Goal: Obtain resource: Download file/media

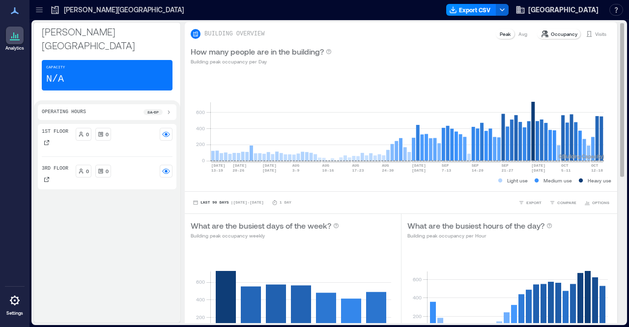
drag, startPoint x: 614, startPoint y: 65, endPoint x: 612, endPoint y: 114, distance: 49.7
click at [612, 114] on div "BUILDING OVERVIEW Peak Avg Occupancy Visits How many people are in the building…" at bounding box center [405, 172] width 440 height 301
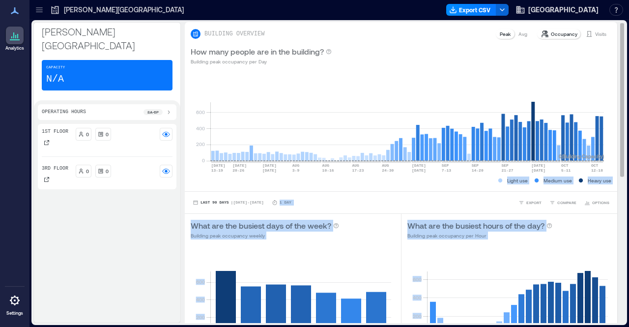
drag, startPoint x: 612, startPoint y: 114, endPoint x: 613, endPoint y: 156, distance: 41.3
click at [613, 156] on div "BUILDING OVERVIEW Peak Avg Occupancy Visits How many people are in the building…" at bounding box center [405, 172] width 440 height 301
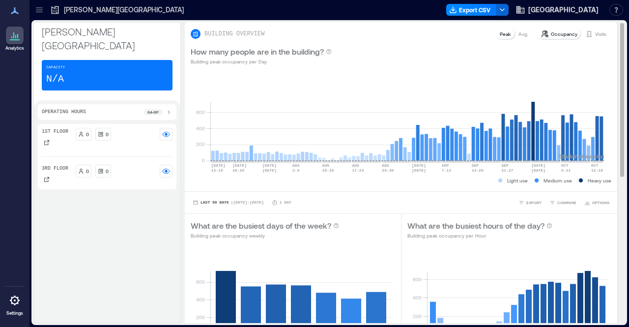
drag, startPoint x: 613, startPoint y: 156, endPoint x: 615, endPoint y: 172, distance: 16.4
click at [615, 172] on div "BUILDING OVERVIEW Peak Avg Occupancy Visits How many people are in the building…" at bounding box center [405, 172] width 440 height 301
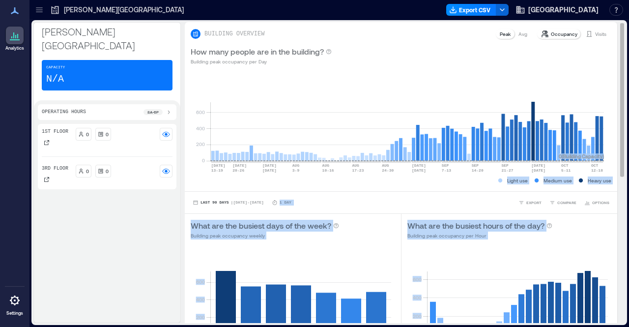
drag, startPoint x: 615, startPoint y: 172, endPoint x: 612, endPoint y: 167, distance: 6.2
click at [612, 167] on div "BUILDING OVERVIEW Peak Avg Occupancy Visits How many people are in the building…" at bounding box center [405, 172] width 440 height 301
click at [615, 169] on div "BUILDING OVERVIEW Peak Avg Occupancy Visits How many people are in the building…" at bounding box center [405, 172] width 440 height 301
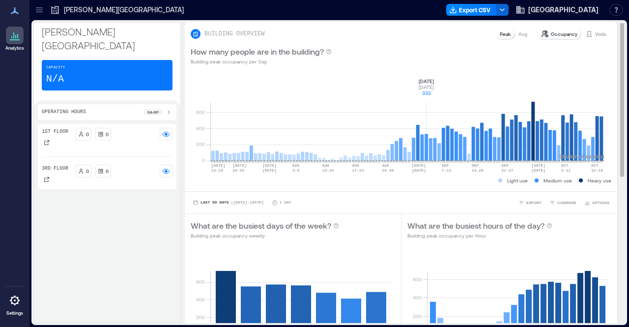
click at [425, 97] on rect at bounding box center [406, 119] width 393 height 84
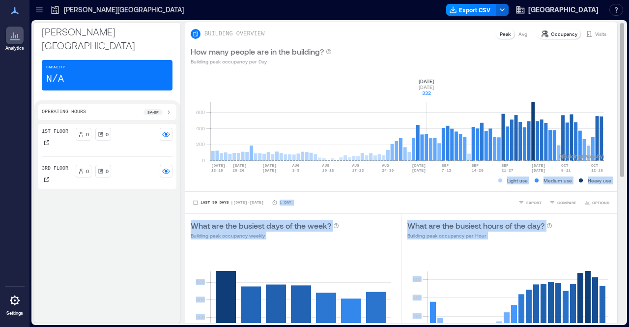
drag, startPoint x: 612, startPoint y: 82, endPoint x: 613, endPoint y: 128, distance: 46.2
click at [613, 128] on div "BUILDING OVERVIEW Peak Avg Occupancy Visits How many people are in the building…" at bounding box center [405, 172] width 440 height 301
click at [613, 320] on div "BUILDING OVERVIEW Peak Avg Occupancy Visits How many people are in the building…" at bounding box center [405, 317] width 440 height 590
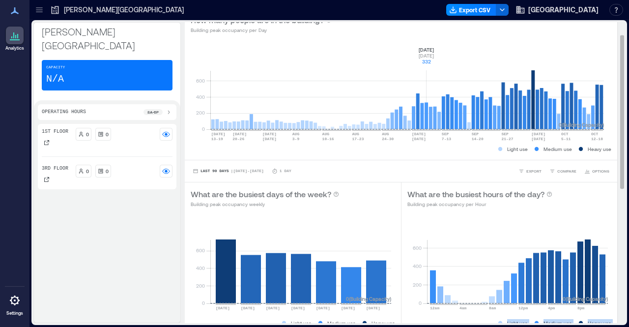
click at [613, 320] on div "BUILDING OVERVIEW Peak Avg Occupancy Visits How many people are in the building…" at bounding box center [405, 286] width 440 height 590
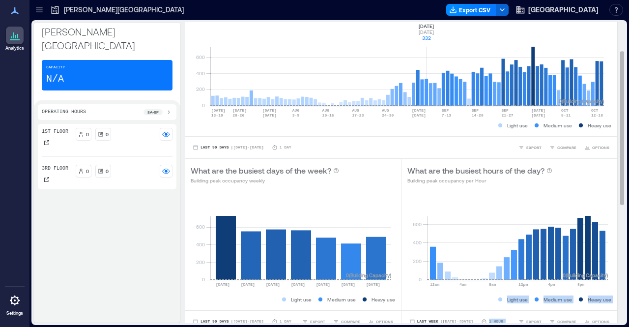
click at [613, 320] on div "BUILDING OVERVIEW Peak Avg Occupancy Visits How many people are in the building…" at bounding box center [405, 262] width 440 height 590
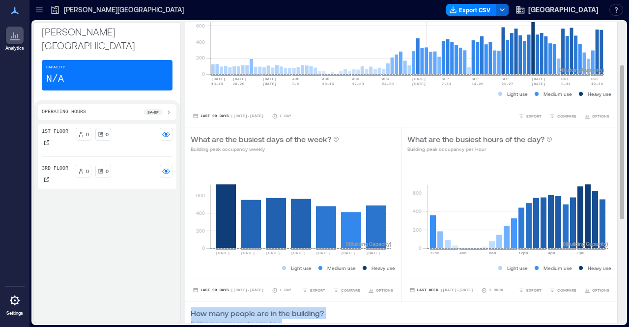
scroll to position [114, 0]
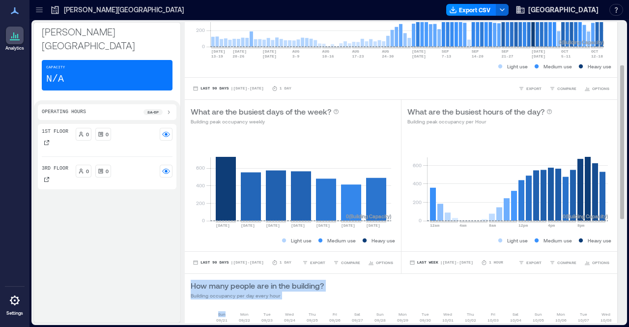
click at [613, 320] on div "BUILDING OVERVIEW Peak Avg Occupancy Visits How many people are in the building…" at bounding box center [405, 203] width 440 height 590
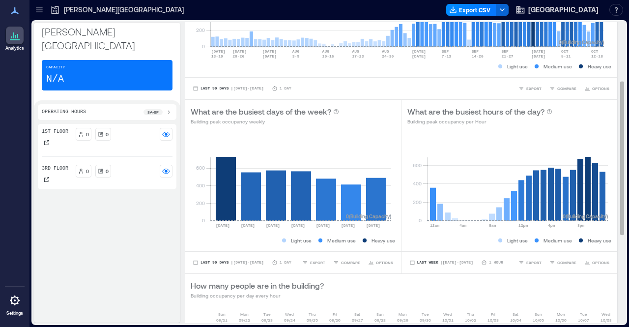
drag, startPoint x: 615, startPoint y: 195, endPoint x: 615, endPoint y: 225, distance: 30.5
click at [615, 225] on div "BUILDING OVERVIEW Peak Avg Occupancy Visits How many people are in the building…" at bounding box center [405, 172] width 440 height 301
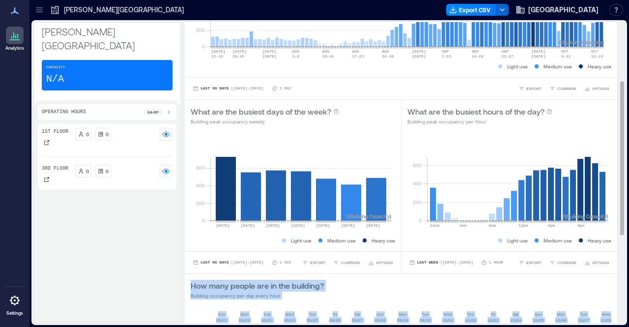
drag, startPoint x: 615, startPoint y: 225, endPoint x: 615, endPoint y: 256, distance: 30.5
click at [615, 256] on div "BUILDING OVERVIEW Peak Avg Occupancy Visits How many people are in the building…" at bounding box center [405, 172] width 440 height 301
click at [615, 315] on div "BUILDING OVERVIEW Peak Avg Occupancy Visits How many people are in the building…" at bounding box center [405, 203] width 440 height 590
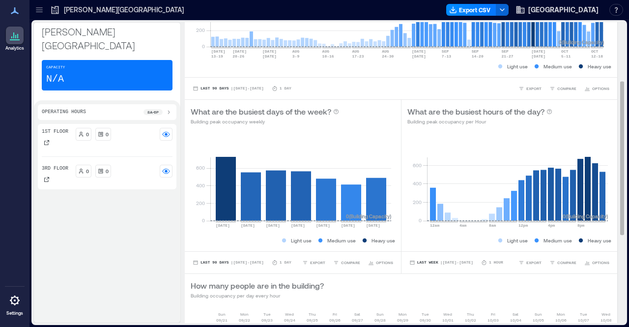
click at [615, 315] on div "BUILDING OVERVIEW Peak Avg Occupancy Visits How many people are in the building…" at bounding box center [405, 203] width 440 height 590
click at [214, 262] on span "Last 90 Days" at bounding box center [214, 262] width 28 height 0
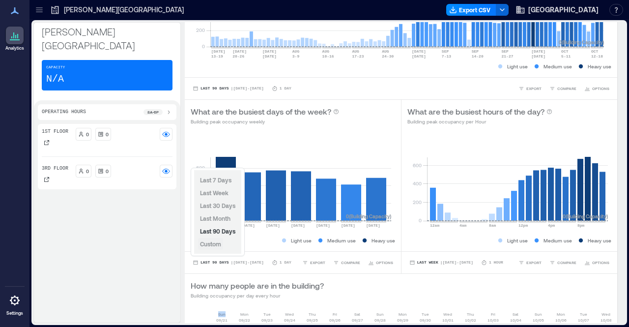
click at [214, 246] on span "Custom" at bounding box center [210, 243] width 21 height 7
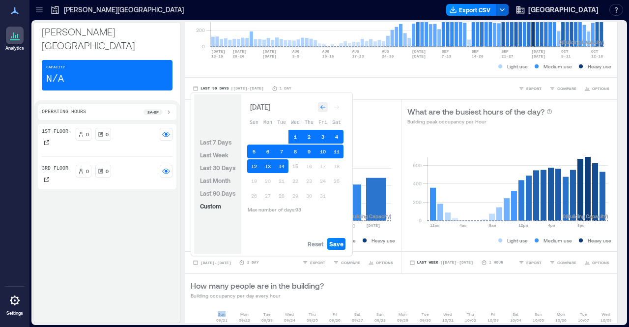
click at [322, 107] on icon "Go to previous month" at bounding box center [323, 107] width 6 height 6
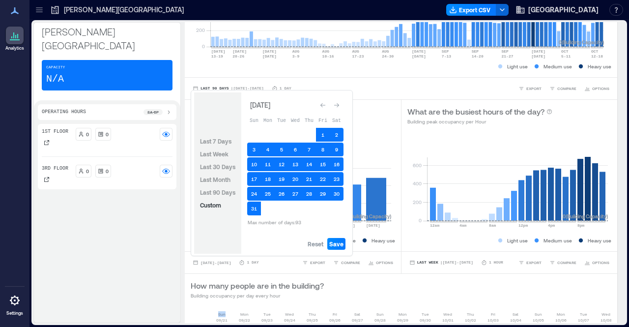
click at [322, 107] on icon "Go to previous month" at bounding box center [322, 105] width 5 height 4
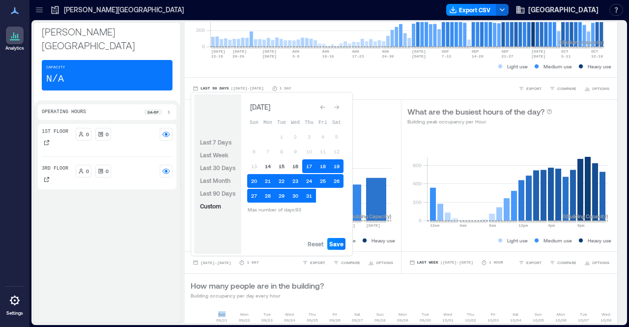
click at [322, 107] on icon "Go to previous month" at bounding box center [323, 107] width 6 height 6
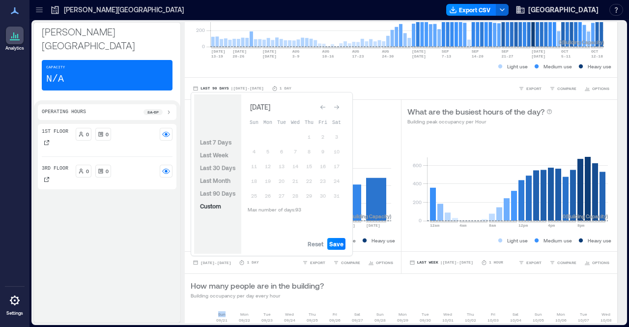
click at [322, 107] on icon "Go to previous month" at bounding box center [323, 107] width 6 height 6
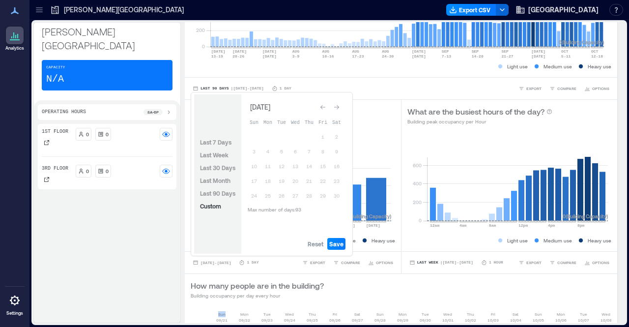
click at [322, 107] on icon "Go to previous month" at bounding box center [323, 107] width 6 height 6
click at [314, 241] on span "Reset" at bounding box center [316, 244] width 16 height 8
click at [277, 133] on button "1" at bounding box center [282, 137] width 14 height 14
click at [340, 106] on div "Go to next month" at bounding box center [337, 107] width 10 height 10
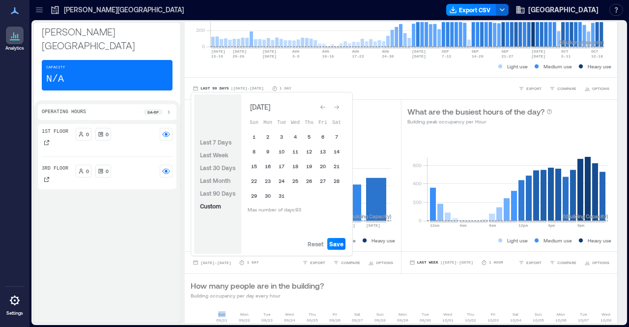
click at [340, 106] on div "Go to next month" at bounding box center [337, 107] width 10 height 10
click at [322, 107] on icon "Go to previous month" at bounding box center [323, 107] width 6 height 6
click at [281, 197] on button "31" at bounding box center [282, 196] width 14 height 14
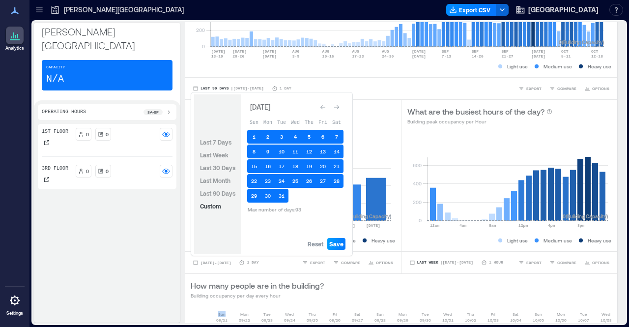
click at [338, 241] on span "Save" at bounding box center [336, 244] width 14 height 8
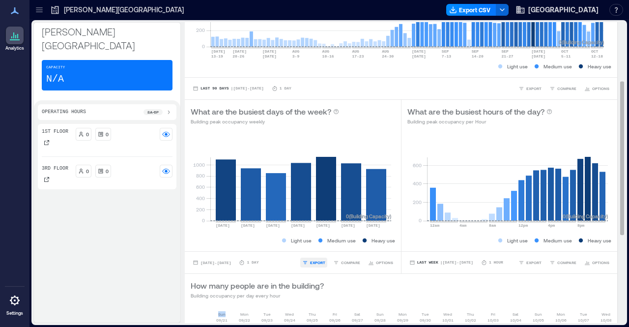
click at [311, 262] on span "EXPORT" at bounding box center [317, 262] width 15 height 6
click at [313, 246] on span "CSV" at bounding box center [317, 249] width 8 height 6
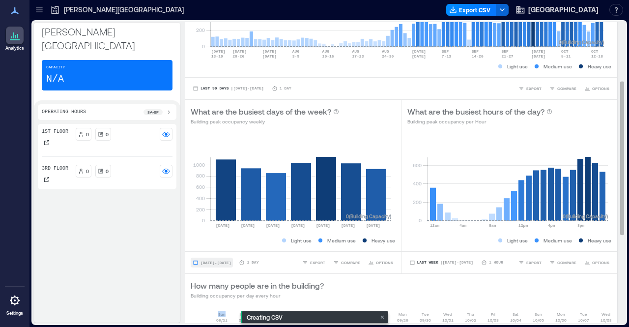
click at [227, 261] on span "[DATE] - [DATE]" at bounding box center [215, 262] width 30 height 4
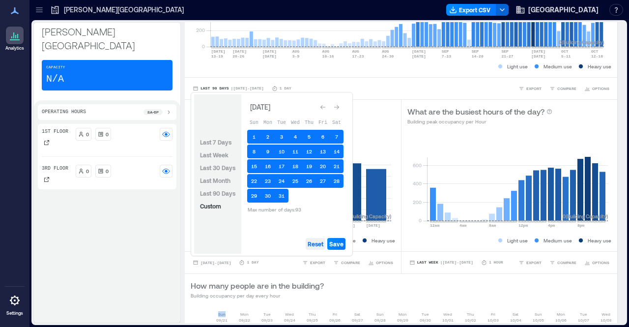
click at [320, 247] on span "Reset" at bounding box center [316, 244] width 16 height 8
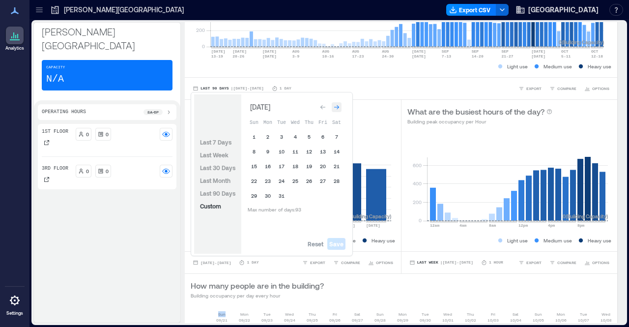
click at [335, 111] on div "Go to next month" at bounding box center [337, 107] width 10 height 10
click at [296, 138] on button "1" at bounding box center [295, 137] width 14 height 14
click at [338, 110] on icon "Go to next month" at bounding box center [337, 107] width 6 height 6
click at [272, 207] on button "31" at bounding box center [268, 208] width 14 height 14
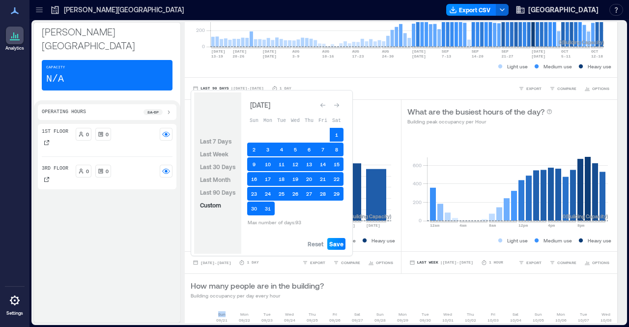
click at [339, 238] on button "Save" at bounding box center [336, 244] width 18 height 12
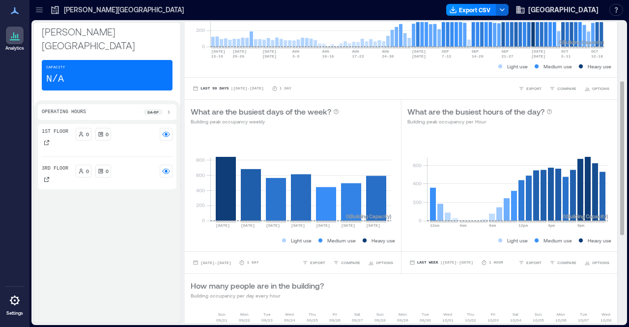
click at [317, 267] on div "[DATE] - [DATE] 1 Day EXPORT COMPARE OPTIONS" at bounding box center [293, 262] width 216 height 22
click at [315, 265] on button "EXPORT" at bounding box center [313, 262] width 27 height 10
click at [315, 247] on span "CSV" at bounding box center [317, 249] width 8 height 6
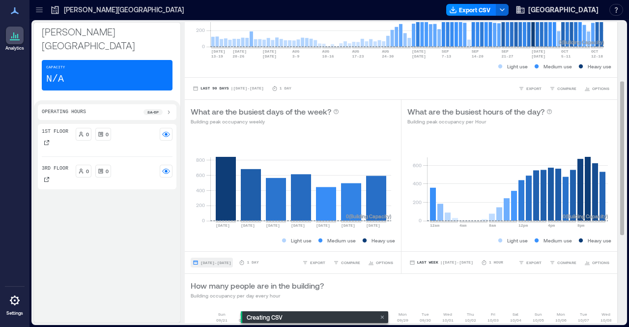
click at [225, 259] on span "[DATE] - [DATE]" at bounding box center [215, 262] width 30 height 6
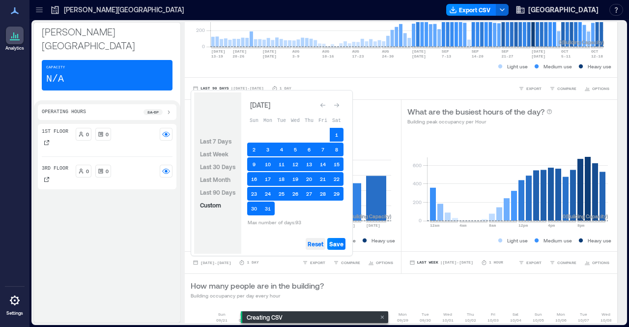
click at [318, 242] on span "Reset" at bounding box center [316, 244] width 16 height 8
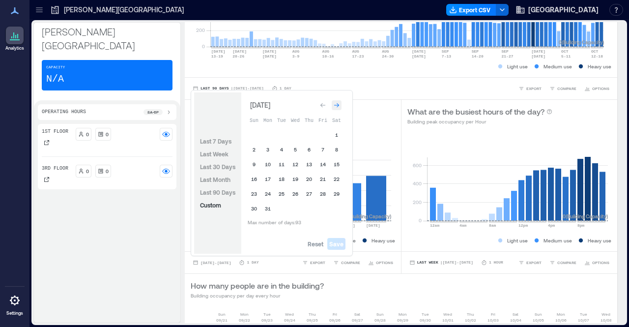
click at [335, 108] on icon "Go to next month" at bounding box center [337, 105] width 6 height 6
click at [283, 134] on button "1" at bounding box center [282, 137] width 14 height 14
click at [337, 109] on icon "Go to next month" at bounding box center [336, 107] width 5 height 4
click at [268, 196] on button "30" at bounding box center [268, 196] width 14 height 14
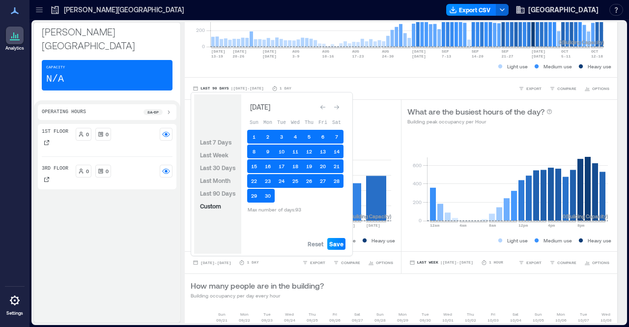
click at [336, 246] on span "Save" at bounding box center [336, 244] width 14 height 8
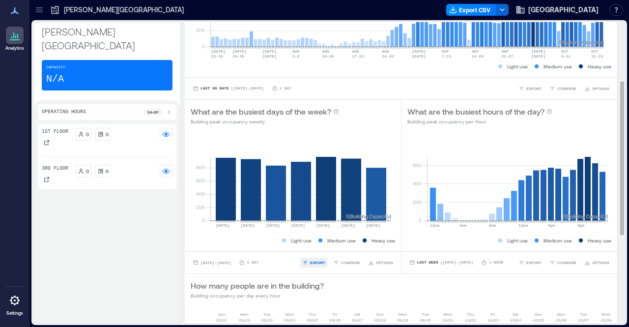
click at [318, 261] on span "EXPORT" at bounding box center [317, 262] width 15 height 6
click at [317, 247] on span "CSV" at bounding box center [317, 249] width 8 height 6
click at [231, 260] on span "[DATE] - [DATE]" at bounding box center [215, 262] width 30 height 4
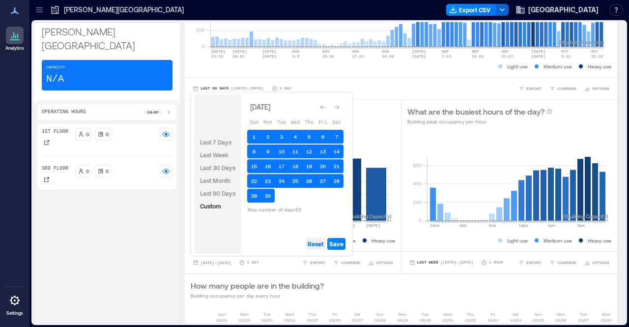
click at [323, 242] on span "Reset" at bounding box center [316, 244] width 16 height 8
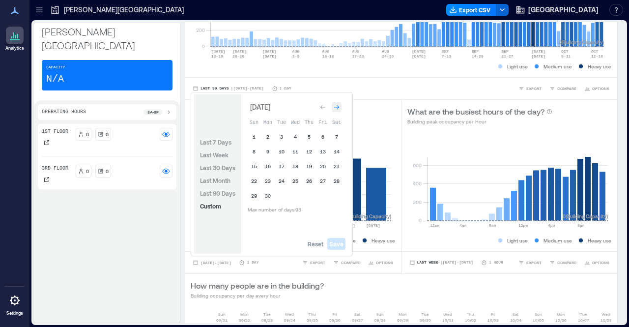
click at [337, 106] on icon "Go to next month" at bounding box center [336, 107] width 5 height 4
click at [281, 139] on button "1" at bounding box center [282, 137] width 14 height 14
click at [337, 107] on icon "Go to next month" at bounding box center [337, 107] width 6 height 6
click at [337, 107] on icon "Go to next month" at bounding box center [336, 105] width 5 height 4
click at [283, 193] on button "30" at bounding box center [282, 196] width 14 height 14
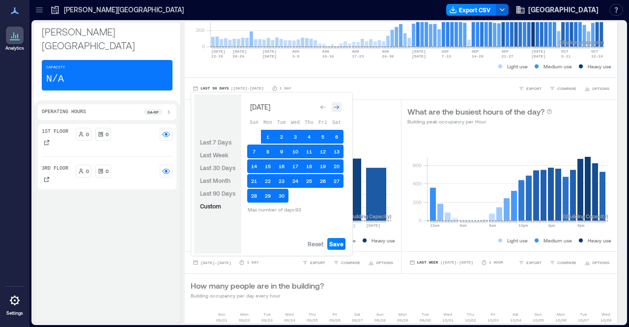
click at [336, 109] on icon "Go to next month" at bounding box center [337, 107] width 6 height 6
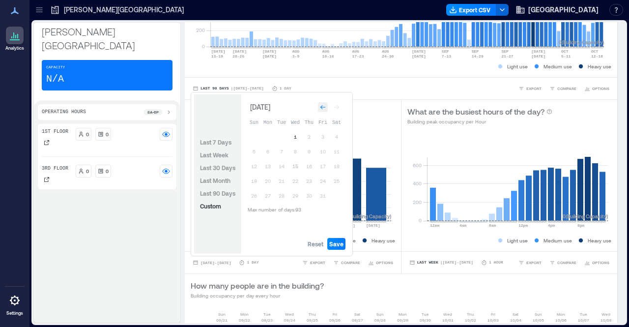
click at [325, 107] on icon "Go to previous month" at bounding box center [323, 107] width 6 height 6
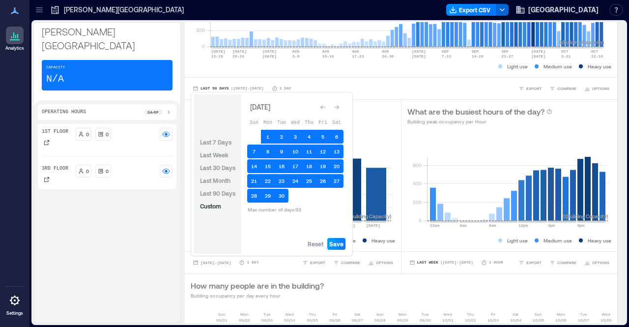
click at [336, 242] on span "Save" at bounding box center [336, 244] width 14 height 8
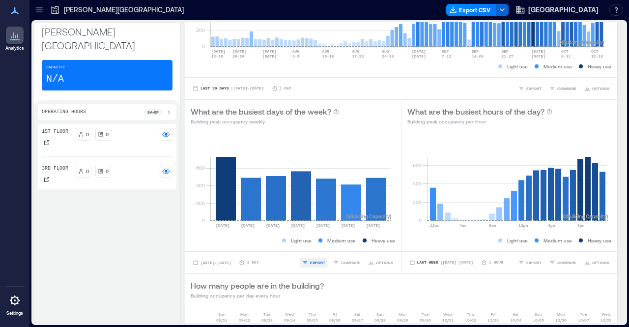
click at [312, 259] on span "EXPORT" at bounding box center [317, 262] width 15 height 6
click at [317, 247] on span "CSV" at bounding box center [317, 249] width 8 height 6
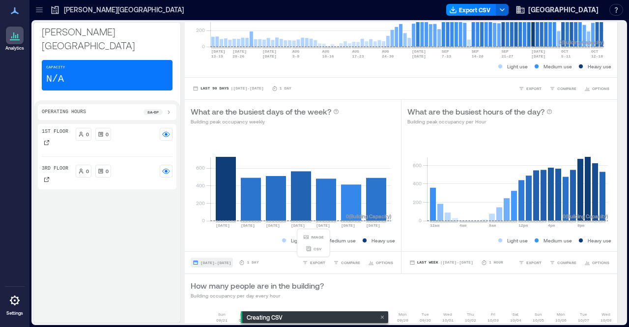
click at [233, 258] on button "[DATE] - [DATE]" at bounding box center [212, 262] width 42 height 10
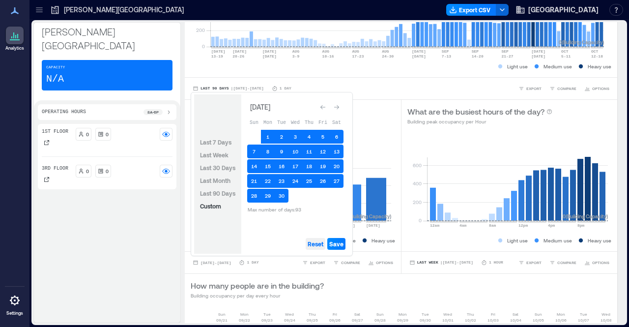
click at [317, 246] on span "Reset" at bounding box center [316, 244] width 16 height 8
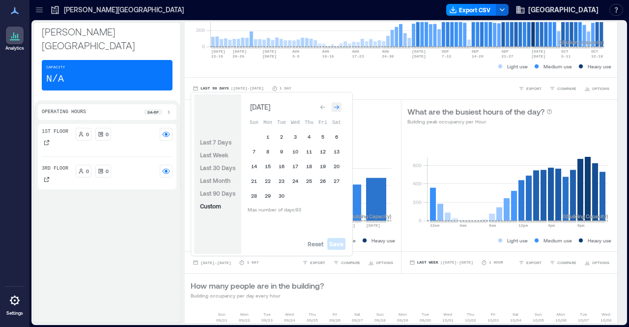
click at [338, 112] on div "Go to next month" at bounding box center [337, 107] width 10 height 10
click at [295, 136] on button "1" at bounding box center [295, 137] width 14 height 14
click at [320, 248] on button "Reset" at bounding box center [316, 244] width 20 height 12
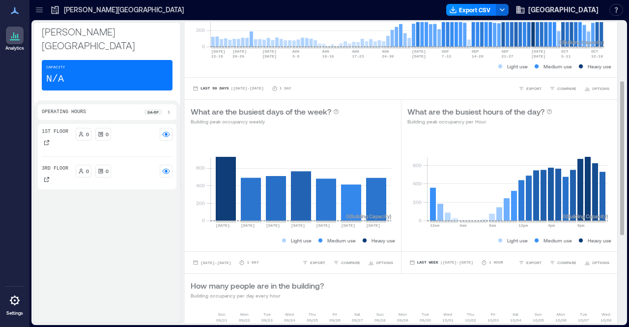
click at [372, 112] on div "What are the busiest days of the week? Building peak occupancy weekly" at bounding box center [293, 116] width 204 height 20
click at [217, 263] on span "[DATE] - [DATE]" at bounding box center [215, 262] width 30 height 4
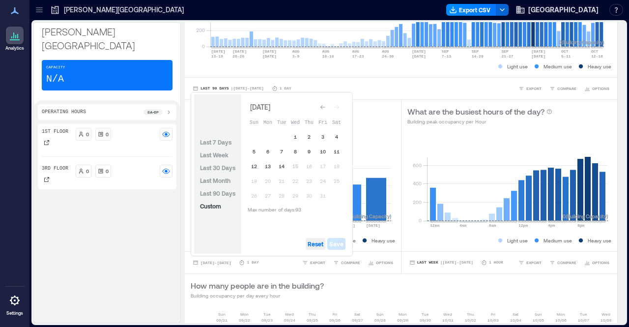
click at [315, 240] on span "Reset" at bounding box center [316, 244] width 16 height 8
click at [320, 105] on icon "Go to previous month" at bounding box center [323, 107] width 6 height 6
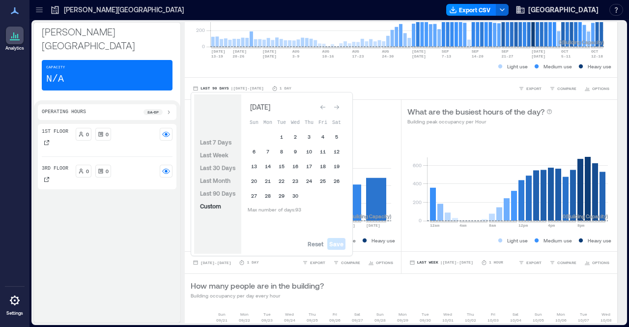
click at [320, 105] on icon "Go to previous month" at bounding box center [323, 107] width 6 height 6
click at [320, 105] on icon "Go to previous month" at bounding box center [322, 105] width 5 height 4
click at [320, 105] on icon "Go to previous month" at bounding box center [323, 107] width 6 height 6
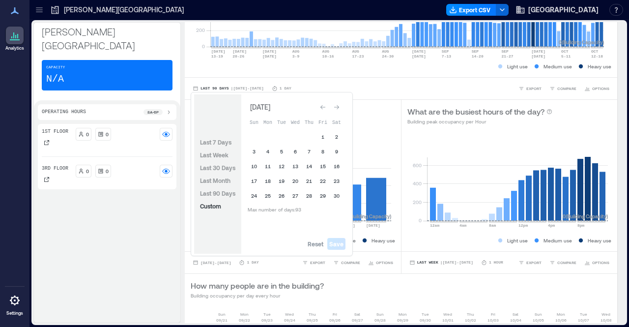
click at [320, 105] on icon "Go to previous month" at bounding box center [323, 107] width 6 height 6
click at [283, 137] on button "1" at bounding box center [282, 137] width 14 height 14
click at [309, 199] on button "31" at bounding box center [309, 196] width 14 height 14
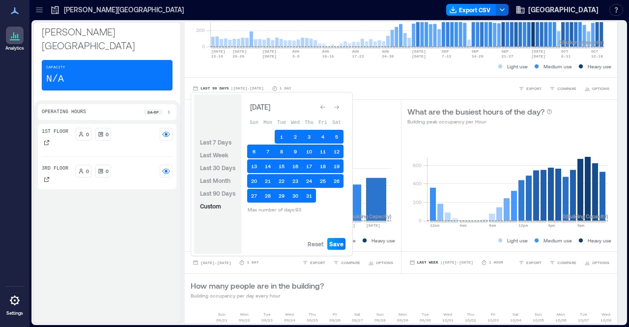
click at [335, 244] on span "Save" at bounding box center [336, 244] width 14 height 8
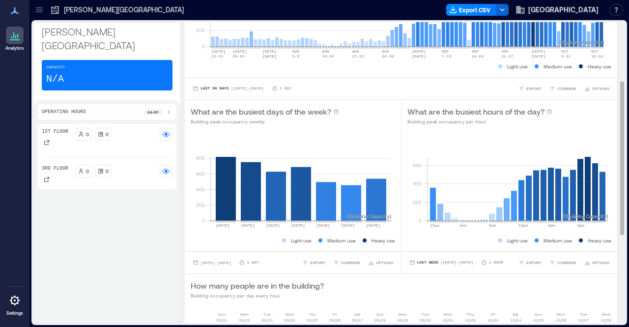
click at [613, 206] on div "BUILDING OVERVIEW Peak Avg Occupancy Visits How many people are in the building…" at bounding box center [405, 172] width 440 height 301
drag, startPoint x: 613, startPoint y: 206, endPoint x: 615, endPoint y: 218, distance: 11.9
click at [615, 218] on div "BUILDING OVERVIEW Peak Avg Occupancy Visits How many people are in the building…" at bounding box center [405, 172] width 440 height 301
drag, startPoint x: 615, startPoint y: 218, endPoint x: 615, endPoint y: 230, distance: 12.8
click at [615, 230] on div "BUILDING OVERVIEW Peak Avg Occupancy Visits How many people are in the building…" at bounding box center [405, 172] width 440 height 301
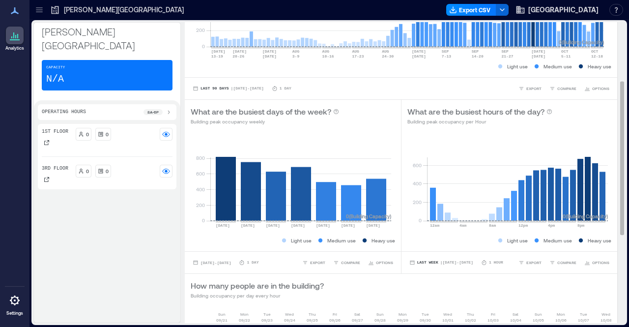
click at [614, 304] on div "BUILDING OVERVIEW Peak Avg Occupancy Visits How many people are in the building…" at bounding box center [405, 203] width 440 height 590
click at [614, 303] on div "BUILDING OVERVIEW Peak Avg Occupancy Visits How many people are in the building…" at bounding box center [405, 203] width 440 height 590
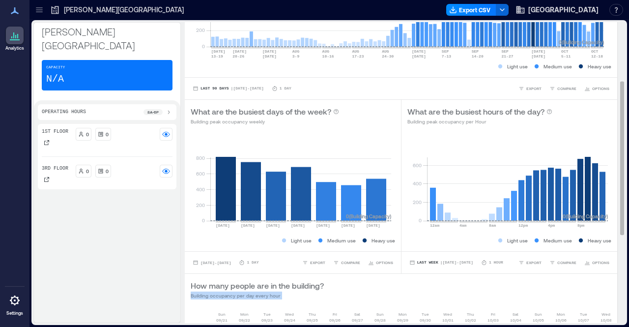
click at [614, 303] on div "BUILDING OVERVIEW Peak Avg Occupancy Visits How many people are in the building…" at bounding box center [405, 203] width 440 height 590
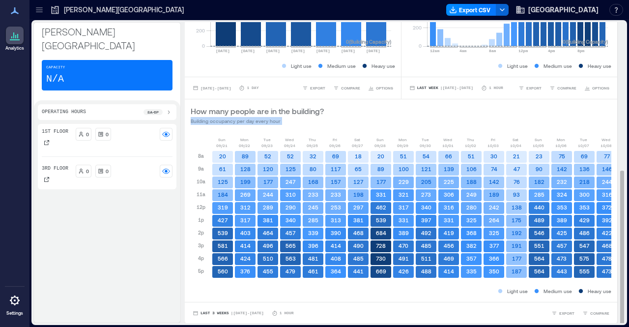
scroll to position [1, 0]
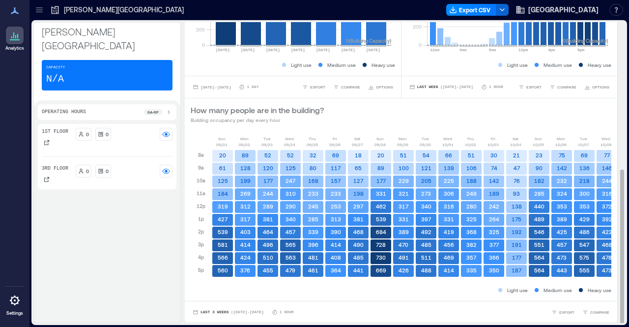
click at [427, 309] on div "Last 3 Weeks | [DATE] - [DATE] 1 Hour EXPORT COMPARE" at bounding box center [401, 312] width 420 height 10
click at [217, 312] on span "Last 3 Weeks" at bounding box center [214, 312] width 28 height 0
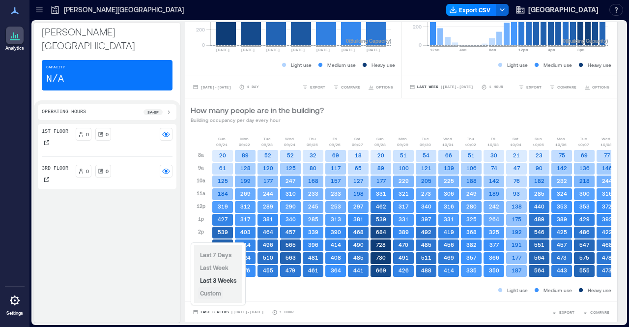
click at [213, 290] on span "Custom" at bounding box center [210, 292] width 21 height 7
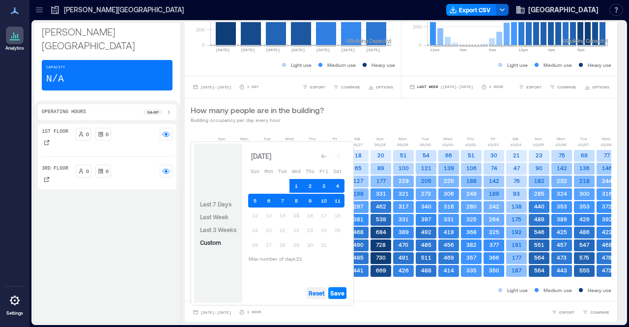
click at [318, 290] on span "Reset" at bounding box center [316, 293] width 16 height 8
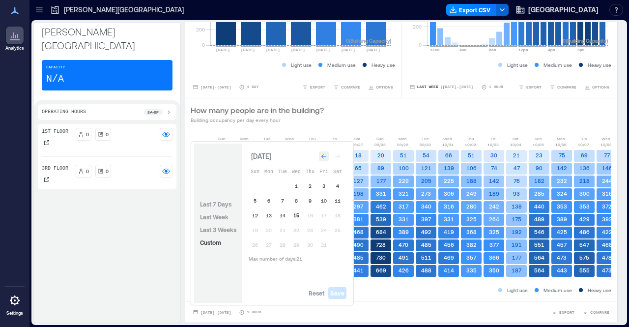
click at [325, 153] on div "Go to previous month" at bounding box center [324, 156] width 10 height 10
click at [325, 153] on icon "Go to previous month" at bounding box center [324, 154] width 6 height 6
click at [325, 153] on div "Go to previous month" at bounding box center [324, 156] width 10 height 10
click at [325, 153] on icon "Go to previous month" at bounding box center [324, 154] width 6 height 6
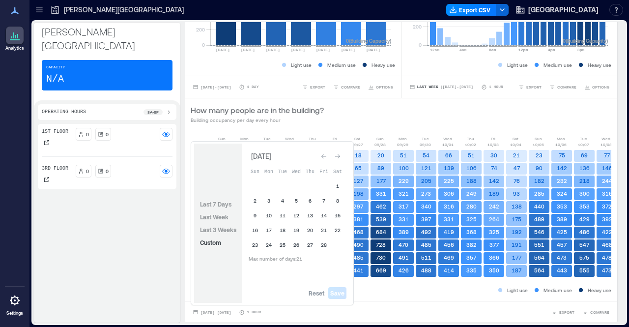
click at [325, 153] on div "Go to previous month" at bounding box center [324, 156] width 10 height 10
click at [279, 185] on button "1" at bounding box center [283, 186] width 14 height 14
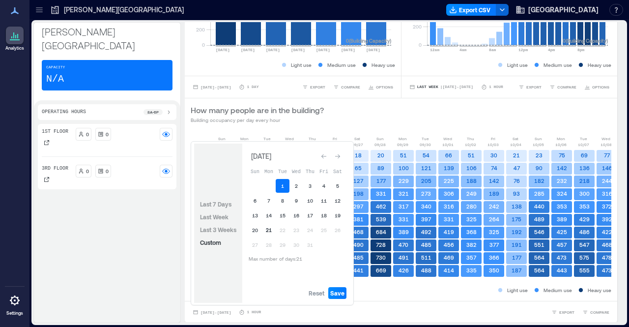
click at [267, 230] on button "21" at bounding box center [269, 230] width 14 height 14
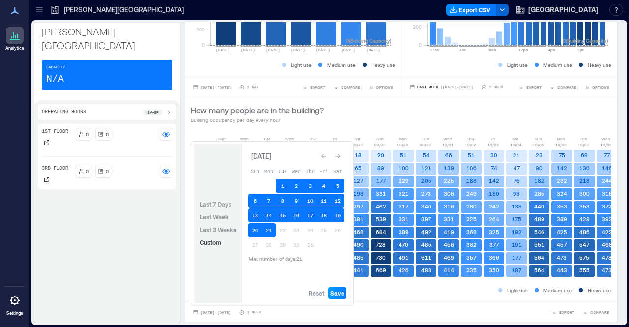
click at [336, 291] on span "Save" at bounding box center [337, 293] width 14 height 8
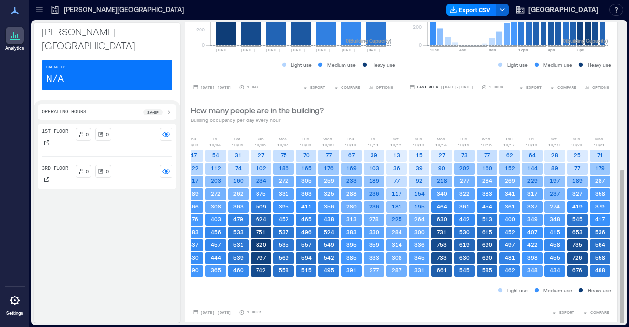
scroll to position [0, 0]
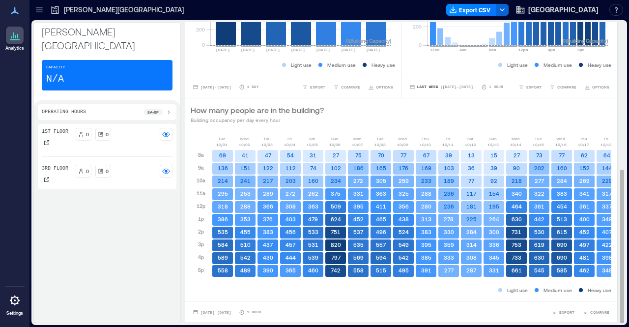
click at [261, 314] on div "[DATE] - [DATE] 1 Hour" at bounding box center [226, 312] width 70 height 10
click at [245, 309] on icon at bounding box center [242, 312] width 6 height 6
click at [247, 316] on div "[DATE] - [DATE] 1 Hour EXPORT COMPARE" at bounding box center [401, 312] width 432 height 22
click at [231, 310] on span "[DATE] - [DATE]" at bounding box center [215, 312] width 30 height 4
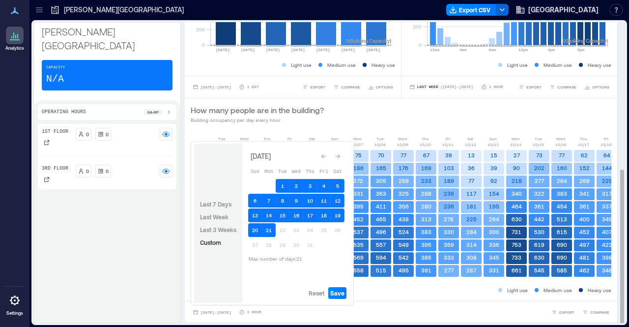
click at [378, 295] on div "[DATE] [DATE] [DATE] [DATE] [DATE] [DATE] [DATE] [DATE] [DATE] [DATE] [DATE] [D…" at bounding box center [401, 215] width 432 height 171
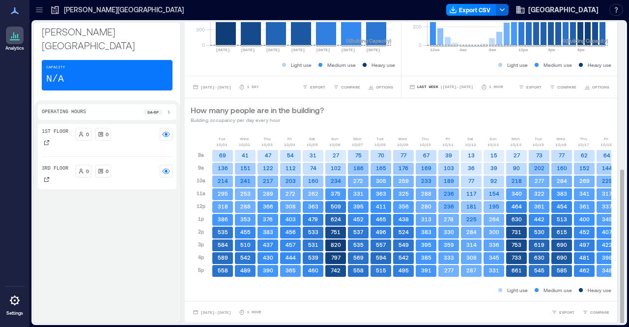
click at [584, 305] on div "[DATE] - [DATE] 1 Hour EXPORT COMPARE" at bounding box center [401, 312] width 432 height 22
click at [590, 311] on span "COMPARE" at bounding box center [599, 312] width 19 height 6
click at [348, 303] on div "[DATE] - [DATE] 1 Hour EXPORT COMPARE" at bounding box center [401, 312] width 432 height 22
click at [261, 312] on p "1 Hour" at bounding box center [254, 312] width 14 height 6
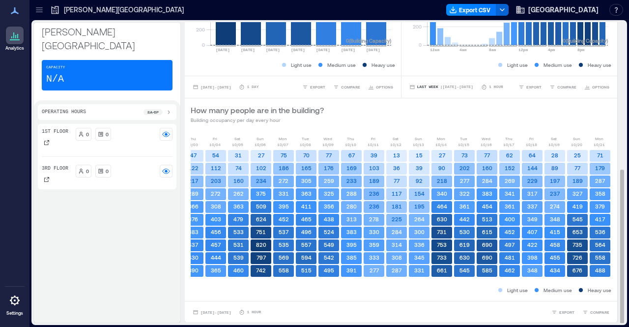
click at [615, 231] on div "BUILDING OVERVIEW Peak Avg Occupancy Visits How many people are in the building…" at bounding box center [405, 171] width 440 height 301
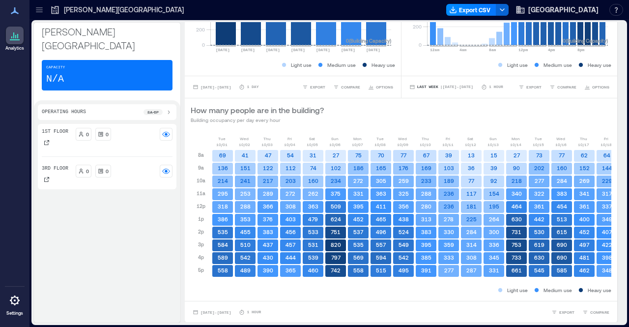
click at [169, 108] on icon at bounding box center [169, 112] width 8 height 8
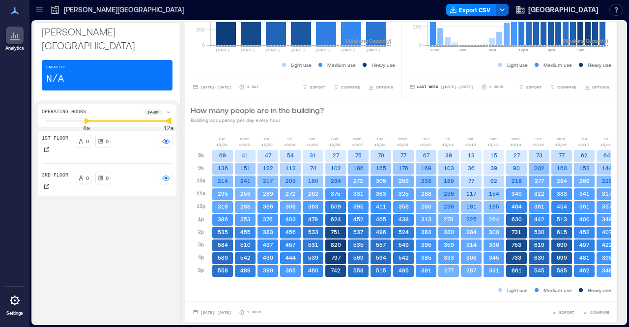
click at [183, 107] on div "[PERSON_NAME][GEOGRAPHIC_DATA] Capacity N/A Operating Hours 8a - 6p 8a 12a 1st …" at bounding box center [328, 172] width 591 height 301
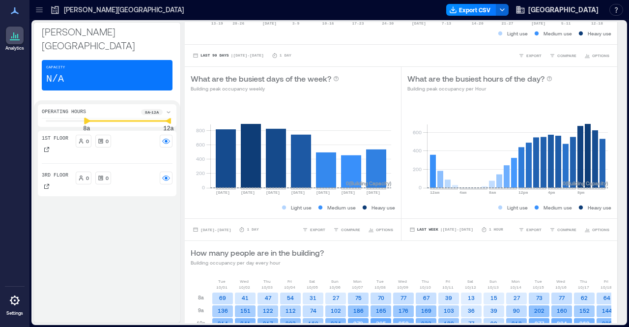
click at [15, 102] on div "Analytics Settings My Spaces [PERSON_NAME][GEOGRAPHIC_DATA] 2 Floors Building A…" at bounding box center [314, 163] width 629 height 327
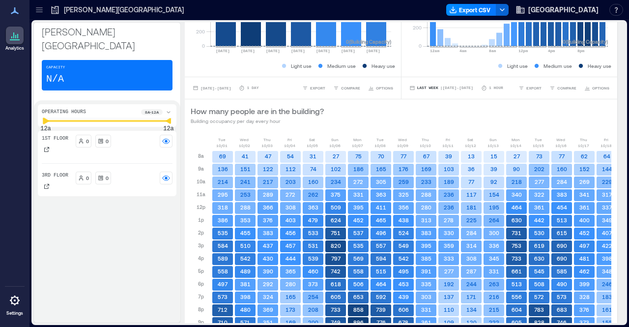
click at [29, 110] on div "Analytics Settings My Spaces [PERSON_NAME][GEOGRAPHIC_DATA] 2 Floors Building A…" at bounding box center [314, 163] width 629 height 327
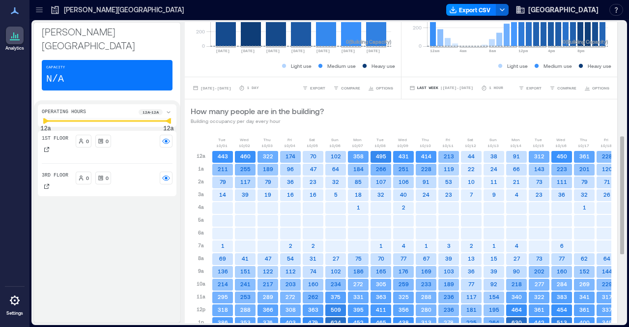
drag, startPoint x: 613, startPoint y: 143, endPoint x: 614, endPoint y: 150, distance: 6.9
click at [614, 150] on div "BUILDING OVERVIEW Peak Avg Occupancy Visits How many people are in the building…" at bounding box center [405, 172] width 440 height 301
drag, startPoint x: 614, startPoint y: 150, endPoint x: 613, endPoint y: 190, distance: 40.3
click at [613, 190] on div "BUILDING OVERVIEW Peak Avg Occupancy Visits How many people are in the building…" at bounding box center [405, 172] width 440 height 301
click at [611, 276] on div "BUILDING OVERVIEW Peak Avg Occupancy Visits How many people are in the building…" at bounding box center [405, 118] width 440 height 769
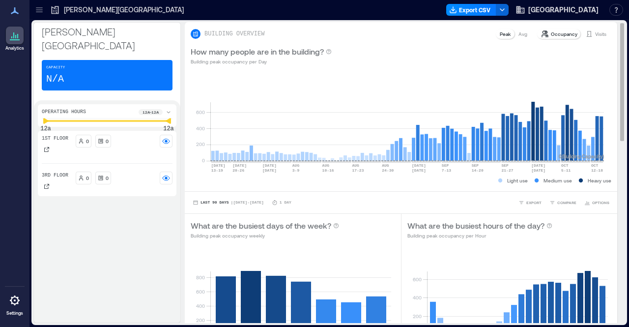
scroll to position [20, 0]
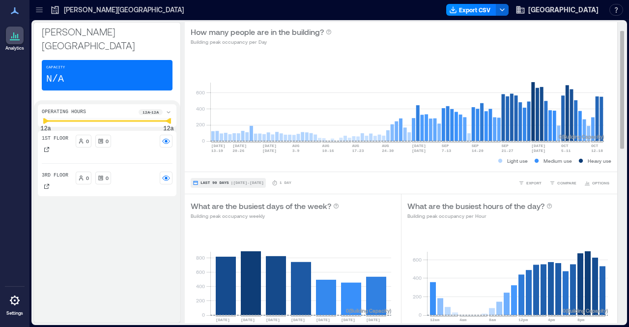
click at [215, 179] on button "Last 90 Days | [DATE] - [DATE]" at bounding box center [228, 183] width 75 height 10
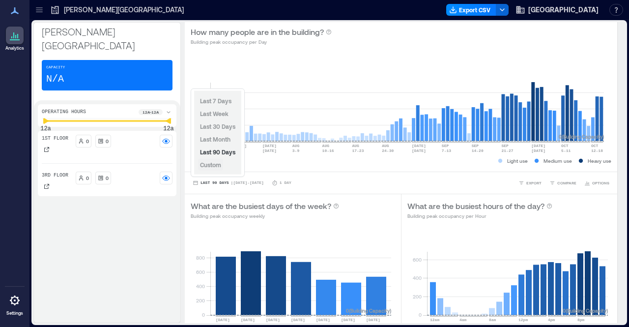
click at [214, 166] on span "Custom" at bounding box center [210, 164] width 21 height 7
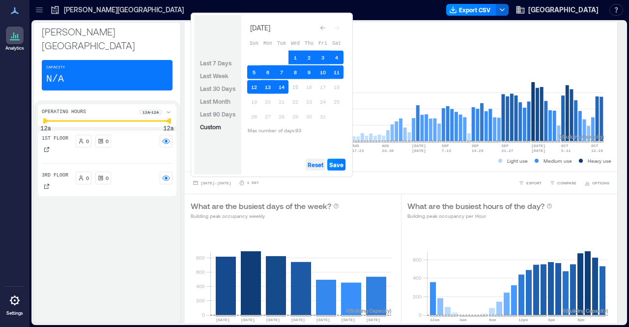
click at [316, 167] on span "Reset" at bounding box center [316, 165] width 16 height 8
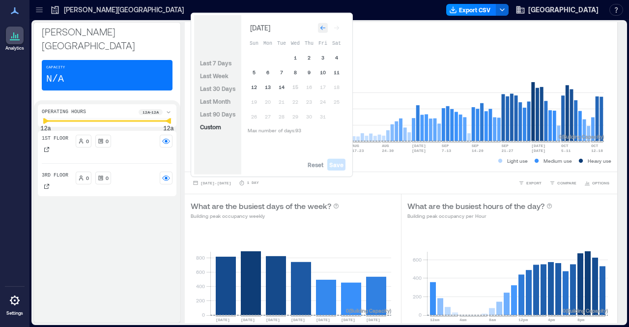
click at [322, 29] on icon "Go to previous month" at bounding box center [323, 28] width 6 height 6
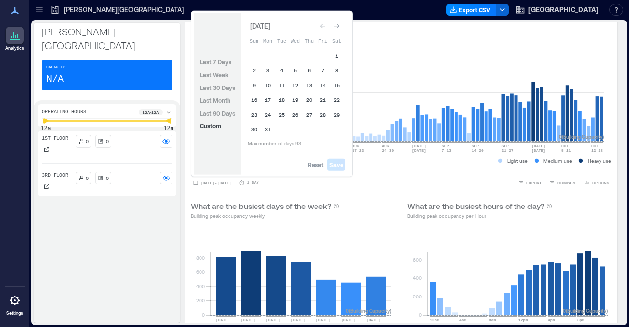
click at [322, 29] on icon "Go to previous month" at bounding box center [323, 26] width 6 height 6
click at [322, 29] on icon "Go to previous month" at bounding box center [323, 28] width 6 height 6
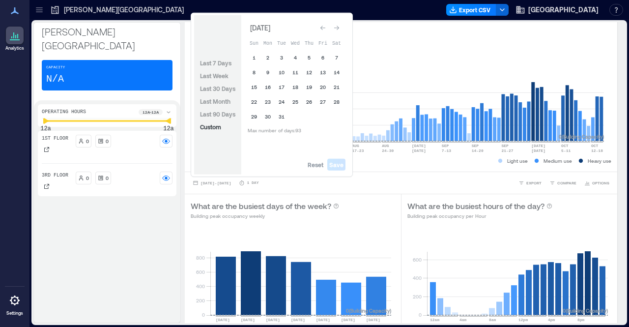
click at [322, 29] on icon "Go to previous month" at bounding box center [323, 28] width 6 height 6
click at [280, 55] on button "1" at bounding box center [282, 58] width 14 height 14
click at [307, 114] on button "31" at bounding box center [309, 117] width 14 height 14
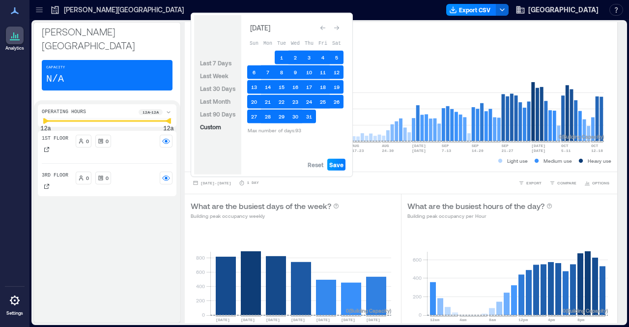
click at [339, 168] on span "Save" at bounding box center [336, 165] width 14 height 8
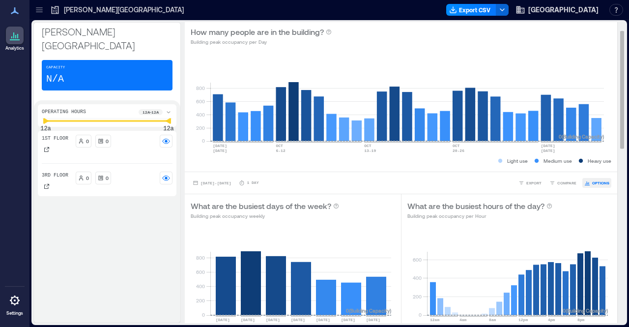
click at [592, 182] on span "OPTIONS" at bounding box center [600, 183] width 17 height 6
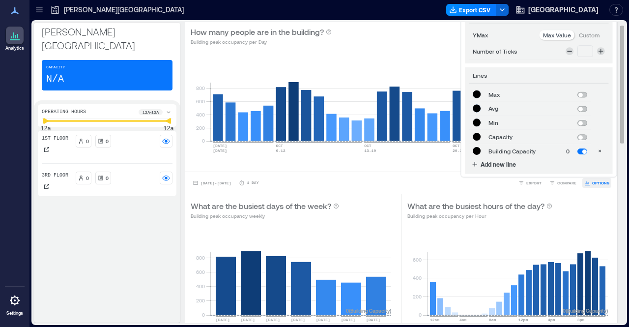
scroll to position [6, 0]
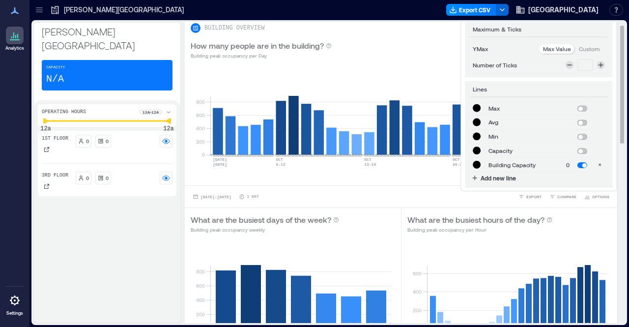
click at [392, 192] on div "**********" at bounding box center [401, 197] width 420 height 10
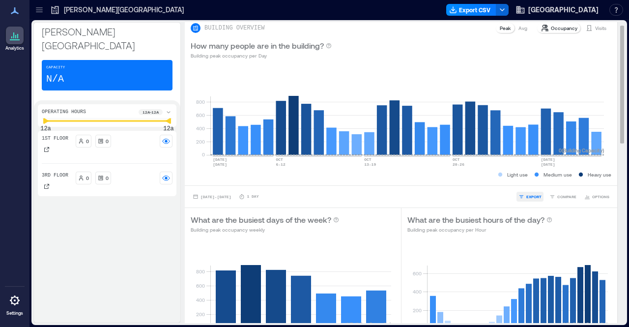
click at [533, 192] on button "EXPORT" at bounding box center [529, 197] width 27 height 10
click at [531, 180] on span "CSV" at bounding box center [530, 183] width 8 height 6
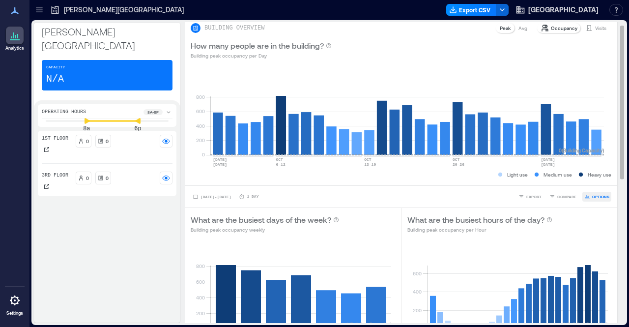
click at [592, 197] on span "OPTIONS" at bounding box center [600, 197] width 17 height 6
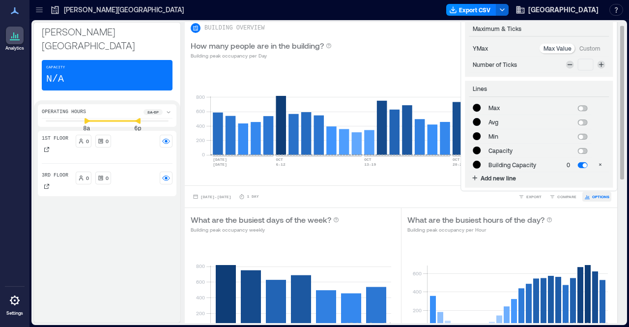
scroll to position [5, 0]
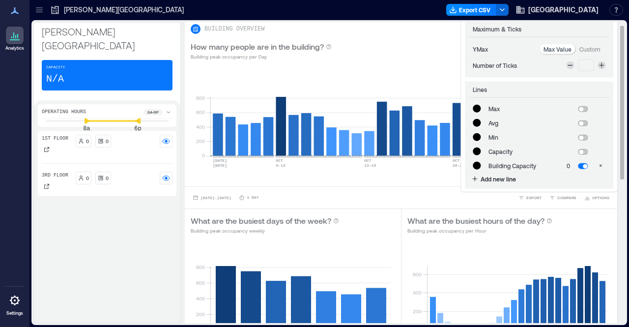
click at [570, 66] on icon at bounding box center [570, 65] width 8 height 8
type input "*"
type input "*******"
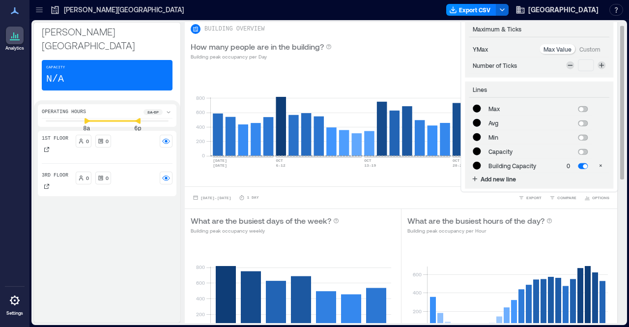
type input "*******"
click at [570, 66] on icon at bounding box center [570, 65] width 8 height 8
type input "*"
type input "*******"
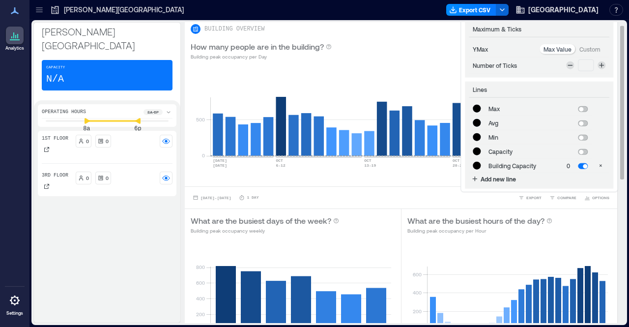
type input "*******"
click at [570, 66] on icon at bounding box center [570, 65] width 8 height 8
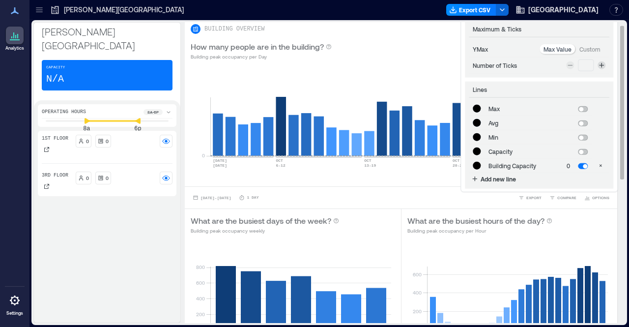
click at [589, 47] on p "Custom" at bounding box center [589, 49] width 21 height 8
type input "*******"
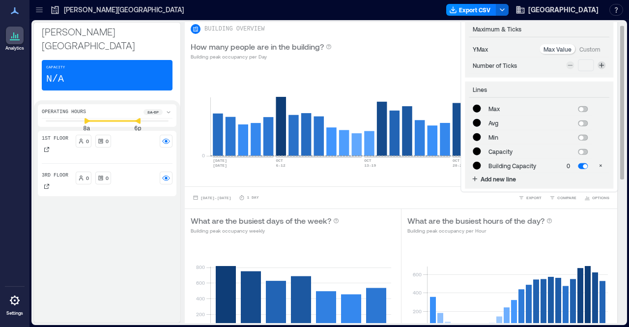
type input "*******"
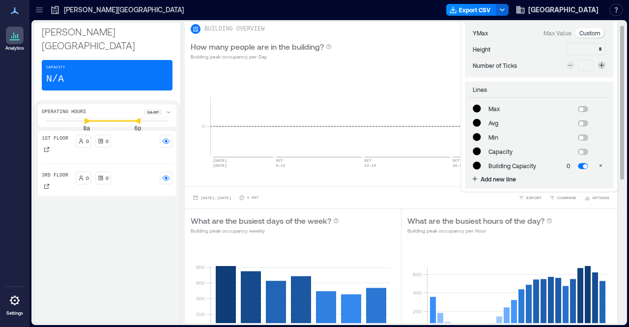
click at [557, 35] on p "Max Value" at bounding box center [557, 33] width 28 height 8
type input "*******"
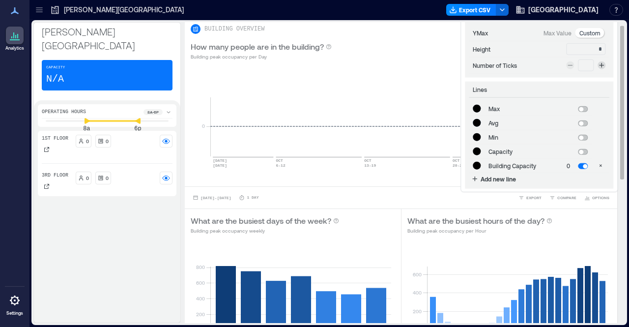
type input "*******"
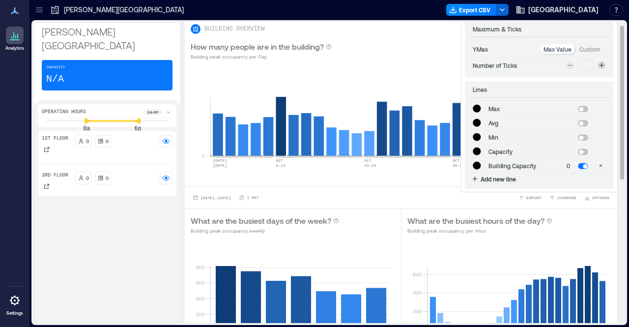
click at [585, 125] on span at bounding box center [583, 123] width 10 height 6
type input "*******"
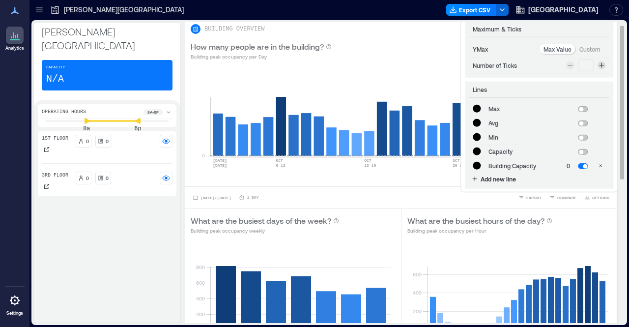
type input "*******"
click at [586, 152] on span at bounding box center [583, 152] width 10 height 6
type input "*******"
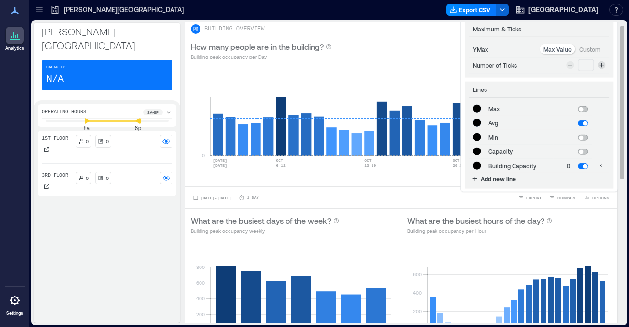
type input "*******"
click at [582, 152] on span at bounding box center [583, 152] width 10 height 6
type input "*******"
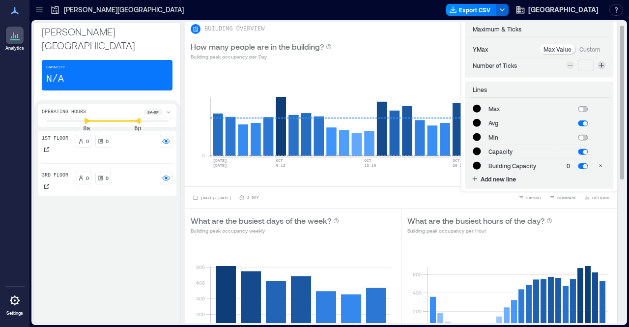
type input "*******"
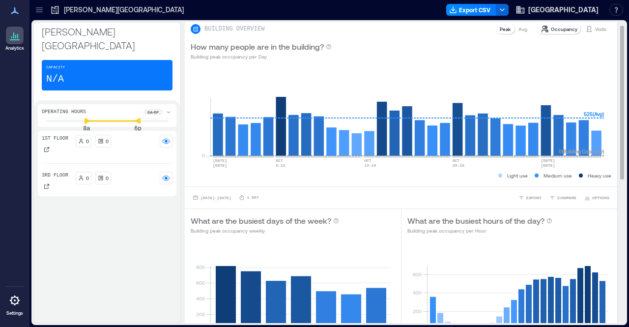
click at [432, 177] on div "Light use Medium use Heavy use" at bounding box center [401, 175] width 420 height 10
click at [595, 28] on p "Visits" at bounding box center [600, 29] width 11 height 8
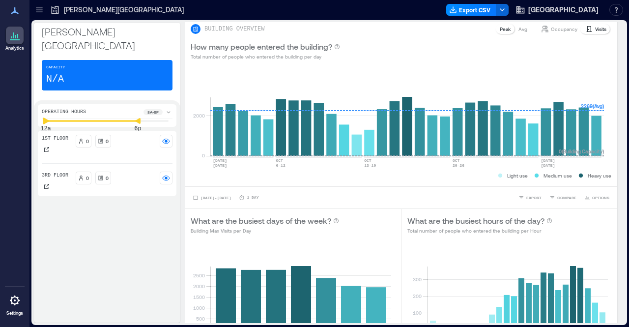
click at [18, 103] on div "Analytics Settings My Spaces [PERSON_NAME][GEOGRAPHIC_DATA] 2 Floors Building A…" at bounding box center [314, 163] width 629 height 327
click at [209, 105] on div "[PERSON_NAME][GEOGRAPHIC_DATA] Capacity N/A Operating Hours 12a - 6p 12a 6p 1st…" at bounding box center [328, 172] width 591 height 301
click at [518, 26] on p "Avg" at bounding box center [522, 29] width 9 height 8
click at [501, 27] on p "Peak" at bounding box center [505, 29] width 11 height 8
click at [518, 27] on p "Avg" at bounding box center [522, 29] width 9 height 8
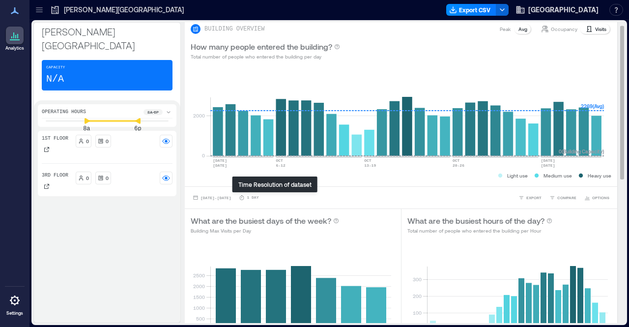
click at [258, 197] on p "1 Day" at bounding box center [253, 198] width 12 height 6
click at [532, 195] on span "EXPORT" at bounding box center [533, 198] width 15 height 6
click at [531, 183] on span "CSV" at bounding box center [530, 184] width 8 height 6
click at [224, 196] on span "[DATE] - [DATE]" at bounding box center [215, 198] width 30 height 4
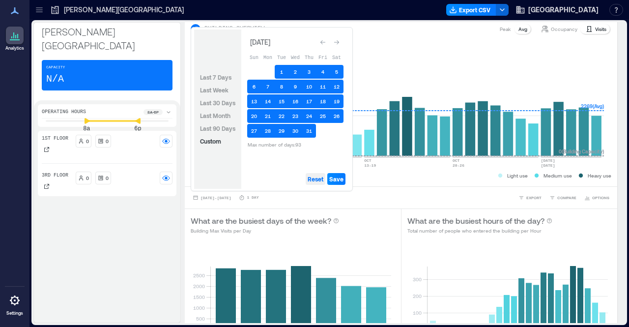
click at [306, 176] on button "Reset" at bounding box center [316, 179] width 20 height 12
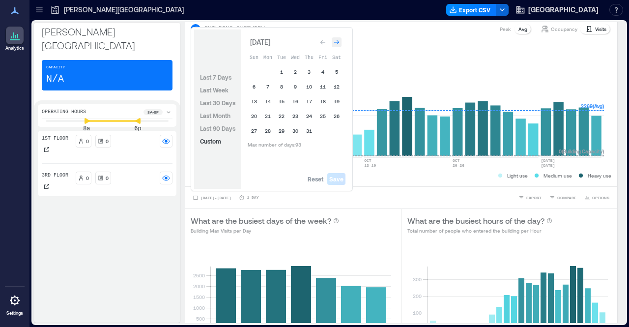
click at [337, 45] on icon "Go to next month" at bounding box center [337, 42] width 6 height 6
click at [321, 73] on button "1" at bounding box center [323, 72] width 14 height 14
click at [337, 129] on button "30" at bounding box center [337, 131] width 14 height 14
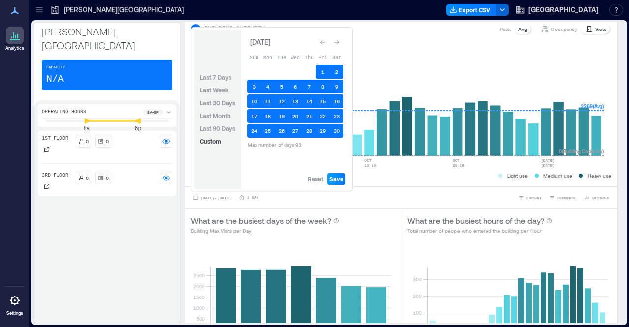
click at [338, 181] on span "Save" at bounding box center [336, 179] width 14 height 8
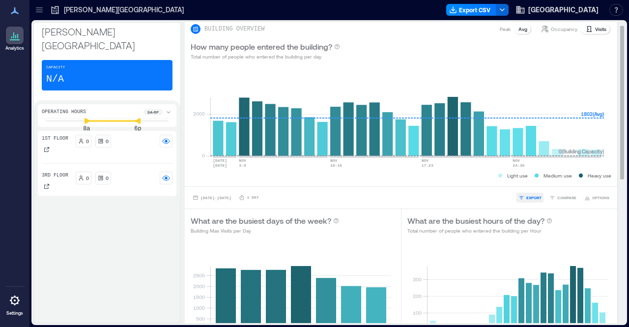
click at [526, 198] on span "EXPORT" at bounding box center [533, 198] width 15 height 6
click at [530, 181] on span "CSV" at bounding box center [530, 184] width 8 height 6
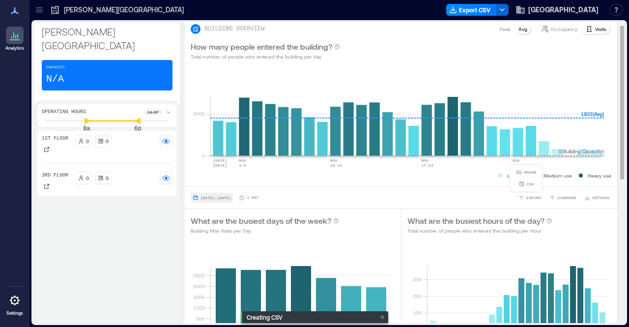
click at [224, 197] on span "[DATE] - [DATE]" at bounding box center [215, 198] width 30 height 4
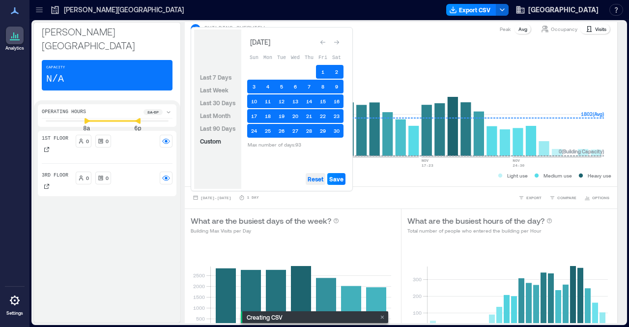
click at [311, 178] on span "Reset" at bounding box center [316, 179] width 16 height 8
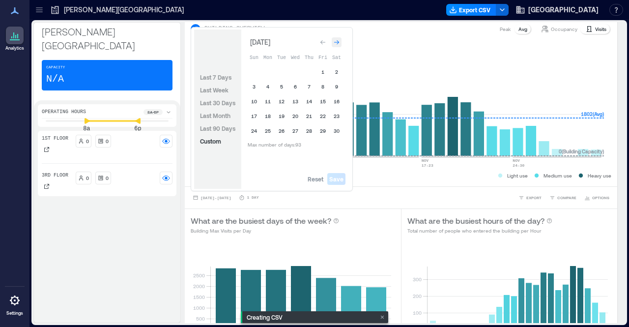
click at [338, 44] on icon "Go to next month" at bounding box center [337, 42] width 6 height 6
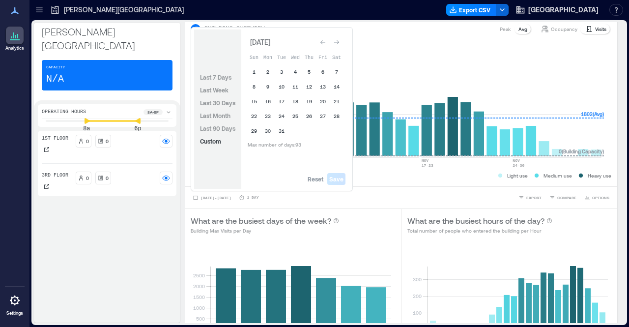
click at [254, 69] on button "1" at bounding box center [254, 72] width 14 height 14
click at [283, 130] on button "31" at bounding box center [282, 131] width 14 height 14
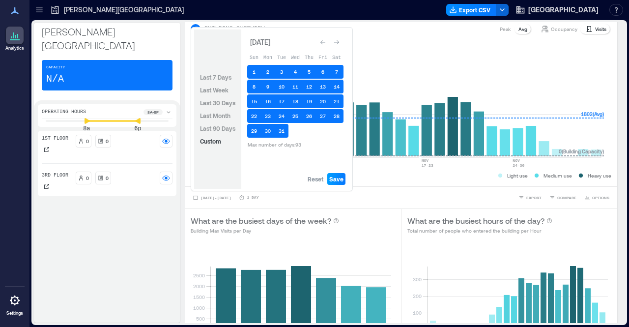
click at [335, 182] on span "Save" at bounding box center [336, 179] width 14 height 8
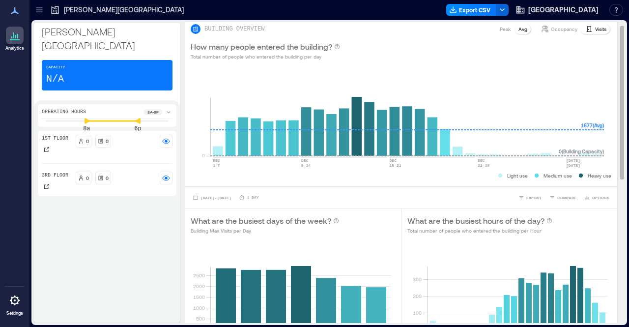
click at [520, 202] on div "[DATE] - [DATE] 1 Day EXPORT COMPARE OPTIONS" at bounding box center [401, 197] width 432 height 22
click at [526, 196] on span "EXPORT" at bounding box center [533, 198] width 15 height 6
click at [529, 181] on span "CSV" at bounding box center [530, 184] width 8 height 6
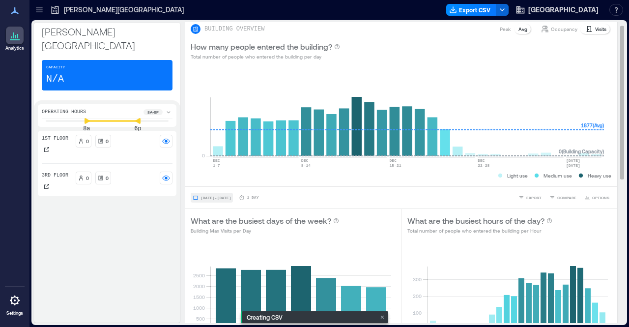
click at [226, 196] on span "[DATE] - [DATE]" at bounding box center [215, 198] width 30 height 4
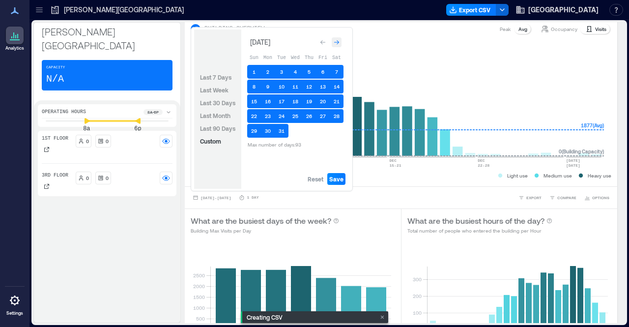
click at [337, 43] on icon "Go to next month" at bounding box center [336, 42] width 5 height 4
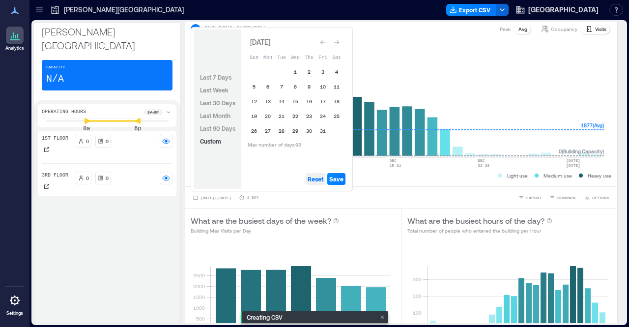
click at [314, 179] on span "Reset" at bounding box center [316, 179] width 16 height 8
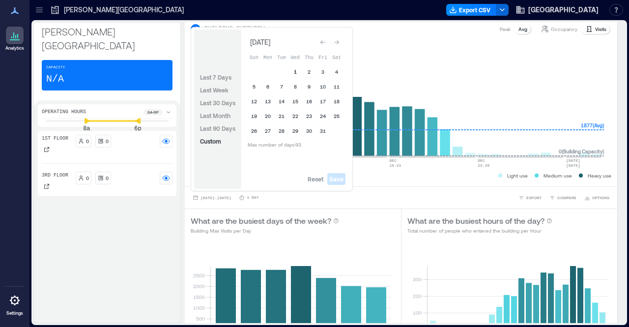
click at [296, 70] on button "1" at bounding box center [295, 72] width 14 height 14
click at [323, 130] on button "31" at bounding box center [323, 131] width 14 height 14
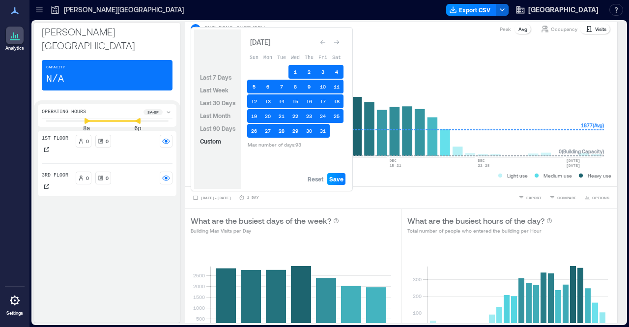
click at [340, 178] on span "Save" at bounding box center [336, 179] width 14 height 8
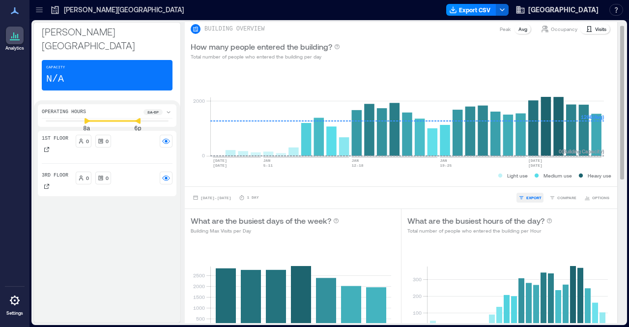
click at [518, 196] on button "EXPORT" at bounding box center [529, 198] width 27 height 10
click at [529, 181] on span "CSV" at bounding box center [530, 184] width 8 height 6
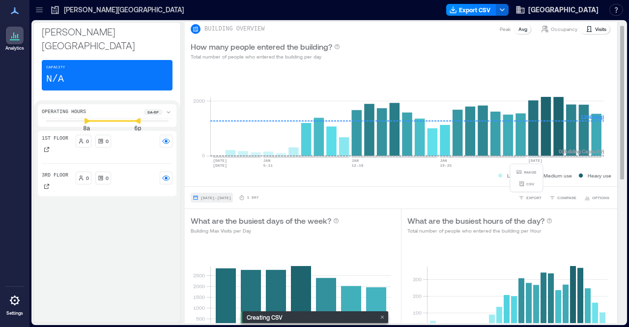
click at [231, 195] on span "[DATE] - [DATE]" at bounding box center [215, 198] width 30 height 6
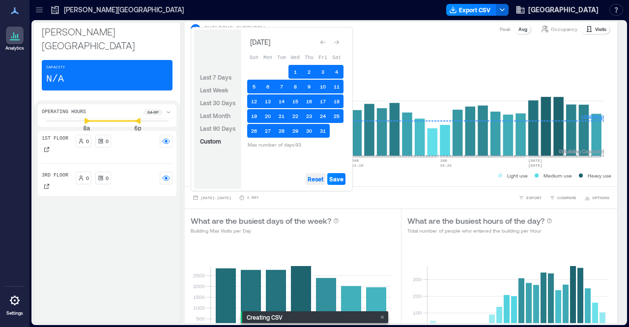
click at [321, 182] on span "Reset" at bounding box center [316, 179] width 16 height 8
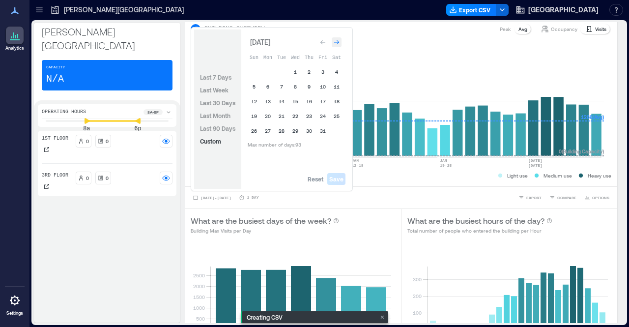
click at [334, 45] on icon "Go to next month" at bounding box center [337, 42] width 6 height 6
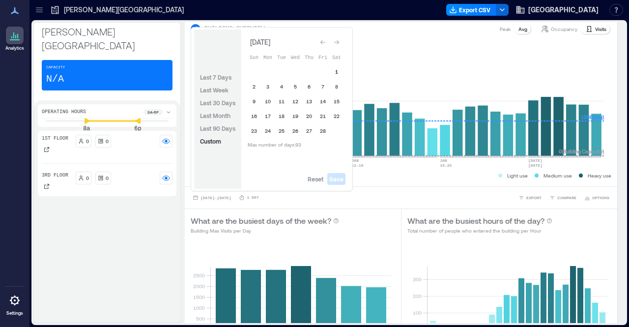
click at [334, 74] on button "1" at bounding box center [337, 72] width 14 height 14
click at [323, 127] on button "28" at bounding box center [323, 131] width 14 height 14
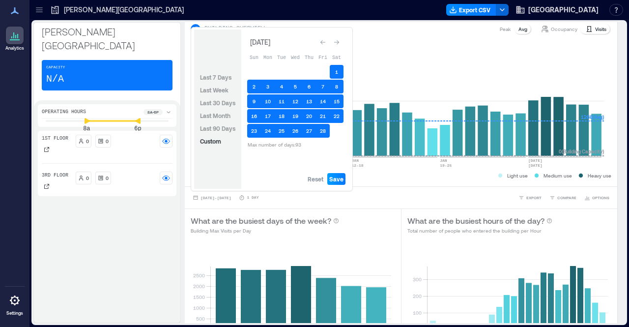
click at [339, 177] on span "Save" at bounding box center [336, 179] width 14 height 8
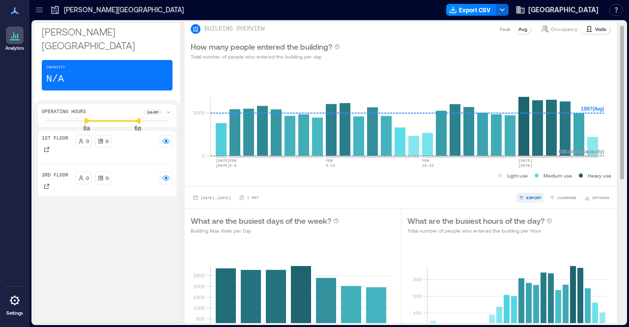
click at [526, 197] on span "EXPORT" at bounding box center [533, 198] width 15 height 6
click at [527, 179] on button "CSV" at bounding box center [526, 184] width 25 height 10
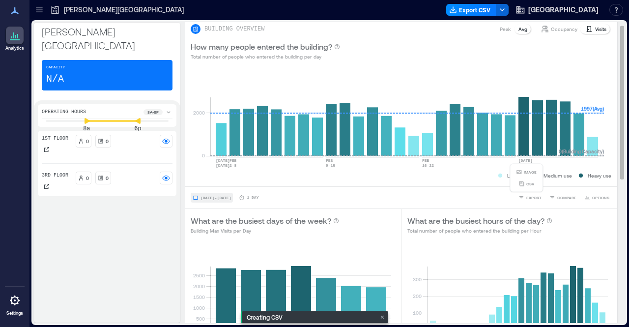
click at [231, 196] on span "[DATE] - [DATE]" at bounding box center [215, 198] width 30 height 4
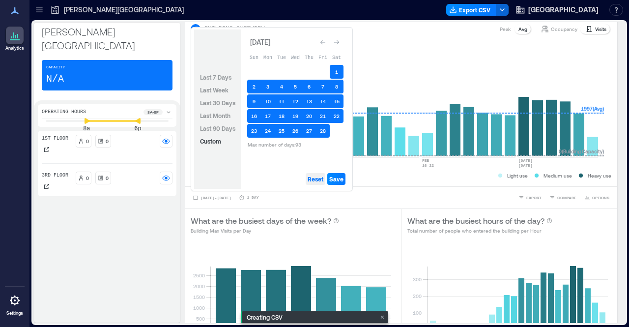
click at [315, 176] on span "Reset" at bounding box center [316, 179] width 16 height 8
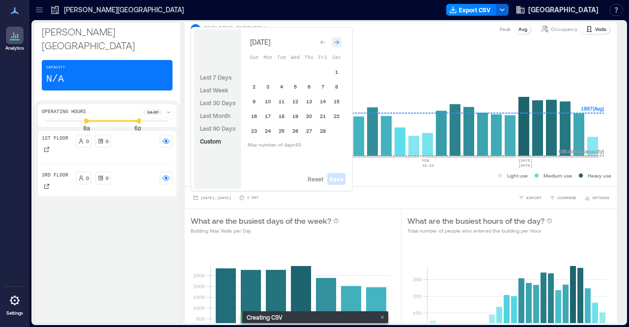
click at [335, 45] on icon "Go to next month" at bounding box center [337, 42] width 6 height 6
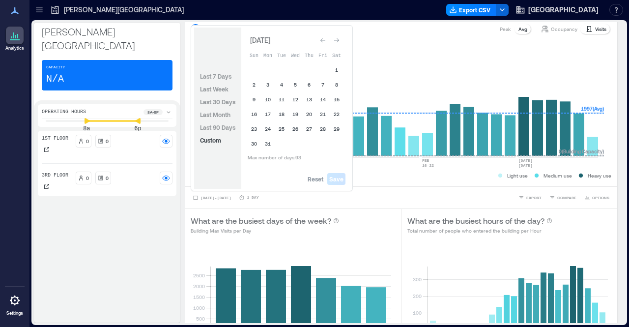
click at [336, 71] on button "1" at bounding box center [337, 70] width 14 height 14
click at [269, 141] on button "31" at bounding box center [268, 144] width 14 height 14
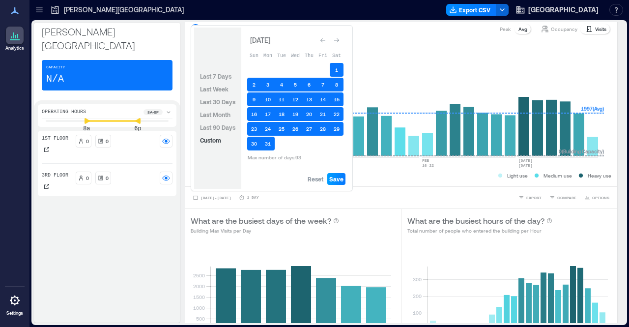
click at [340, 177] on span "Save" at bounding box center [336, 179] width 14 height 8
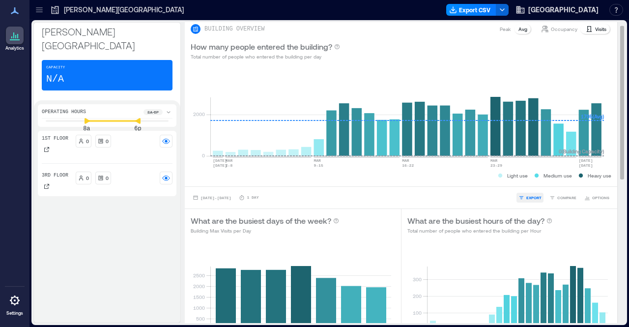
click at [518, 196] on icon "button" at bounding box center [521, 198] width 6 height 6
click at [524, 180] on button "CSV" at bounding box center [526, 184] width 25 height 10
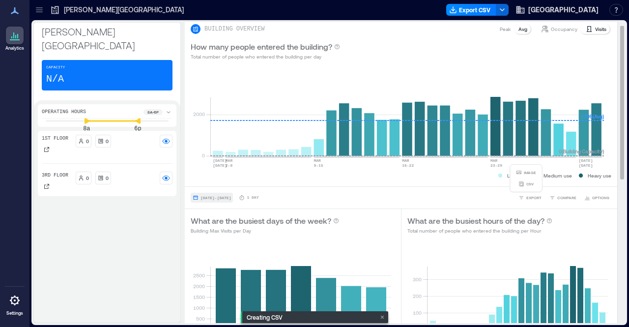
click at [221, 196] on span "[DATE] - [DATE]" at bounding box center [215, 198] width 30 height 4
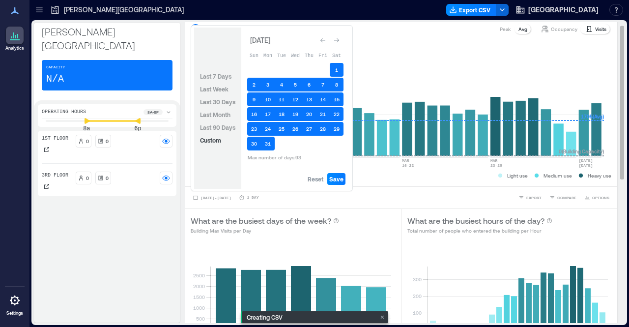
click at [369, 183] on div "0 [DATE] [DATE] [DATE]-[DATE] [DATE]-[DATE] [DATE]-[DATE] MAR [DATE]-[DATE] [DA…" at bounding box center [401, 126] width 432 height 120
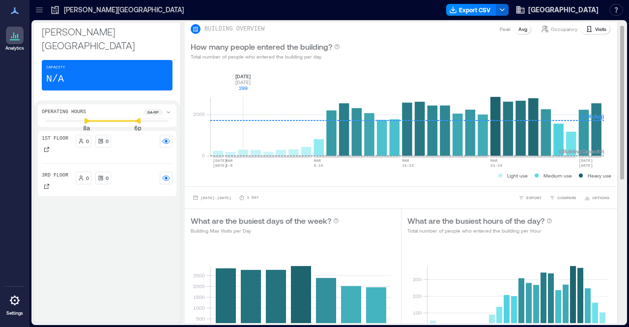
click at [243, 152] on rect at bounding box center [406, 114] width 393 height 84
click at [231, 197] on span "[DATE] - [DATE]" at bounding box center [215, 198] width 30 height 4
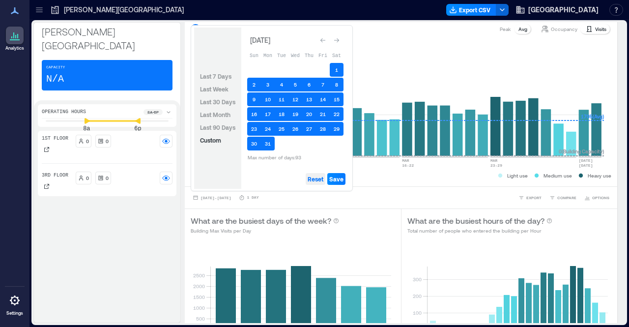
click at [320, 178] on span "Reset" at bounding box center [316, 179] width 16 height 8
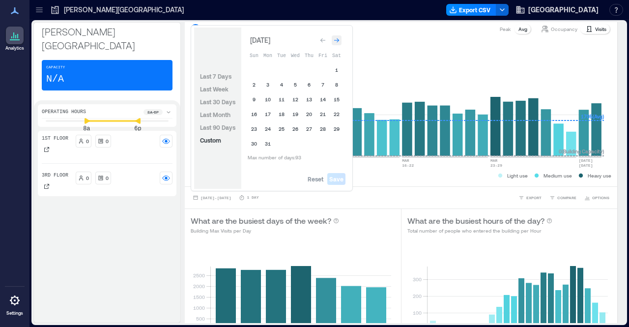
click at [336, 41] on icon "Go to next month" at bounding box center [336, 40] width 5 height 4
click at [283, 73] on button "1" at bounding box center [282, 72] width 14 height 14
click at [297, 132] on button "30" at bounding box center [295, 131] width 14 height 14
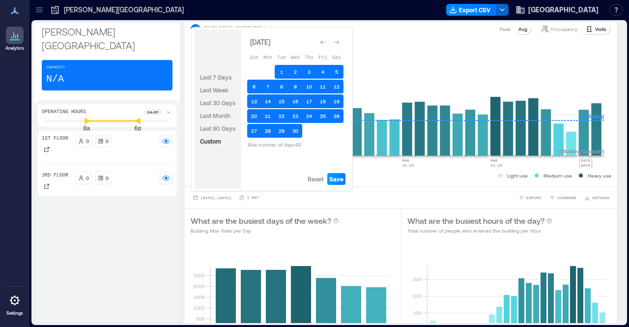
click at [338, 178] on span "Save" at bounding box center [336, 179] width 14 height 8
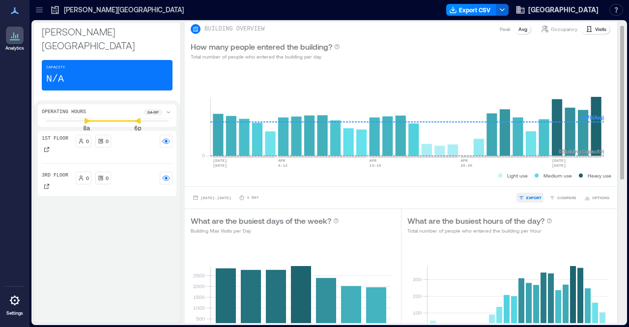
click at [516, 200] on button "EXPORT" at bounding box center [529, 198] width 27 height 10
click at [528, 179] on button "CSV" at bounding box center [526, 184] width 25 height 10
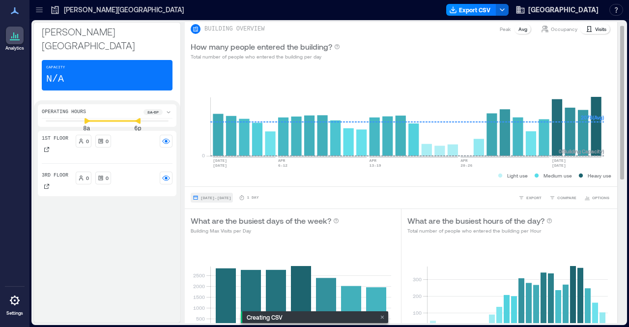
click at [231, 196] on span "[DATE] - [DATE]" at bounding box center [215, 198] width 30 height 4
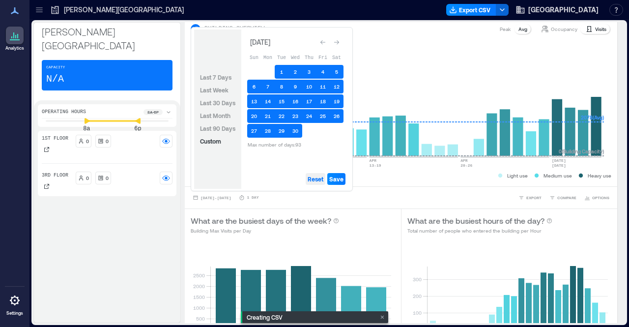
click at [313, 178] on span "Reset" at bounding box center [316, 179] width 16 height 8
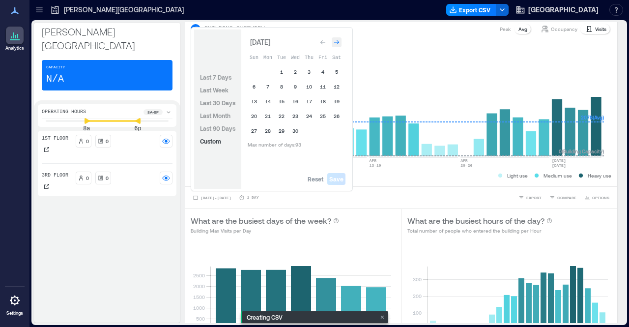
click at [339, 43] on icon "Go to next month" at bounding box center [337, 42] width 6 height 6
click at [309, 74] on button "1" at bounding box center [309, 72] width 14 height 14
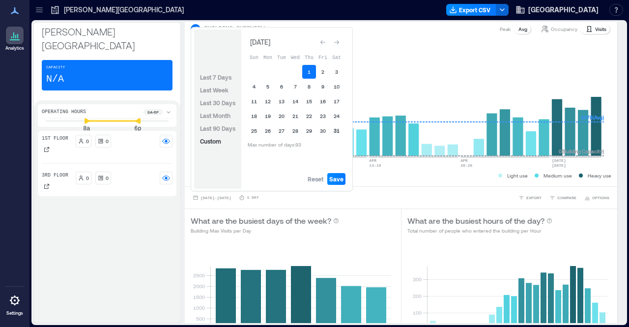
click at [340, 133] on button "31" at bounding box center [337, 131] width 14 height 14
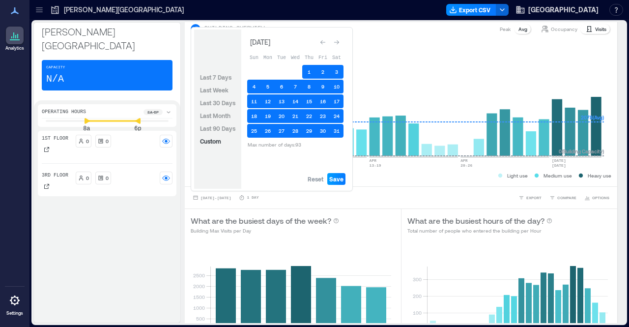
click at [338, 179] on span "Save" at bounding box center [336, 179] width 14 height 8
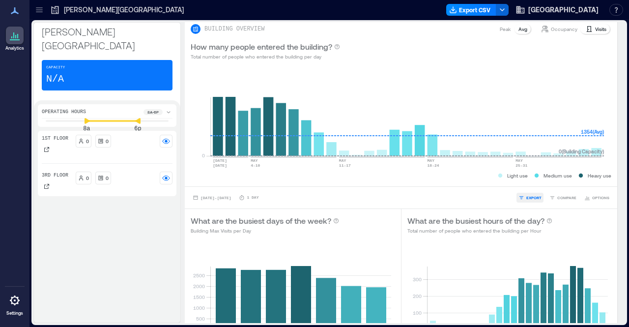
click at [526, 197] on span "EXPORT" at bounding box center [533, 198] width 15 height 6
click at [527, 181] on span "CSV" at bounding box center [530, 184] width 8 height 6
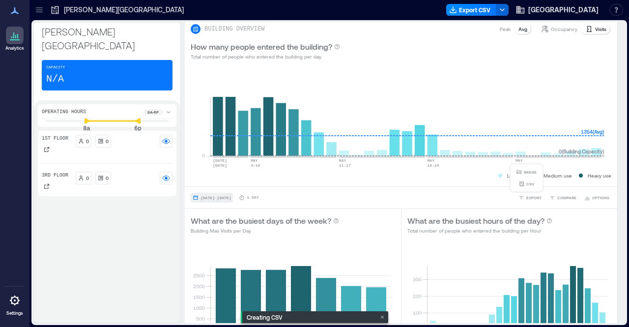
click at [231, 196] on span "[DATE] - [DATE]" at bounding box center [215, 198] width 30 height 4
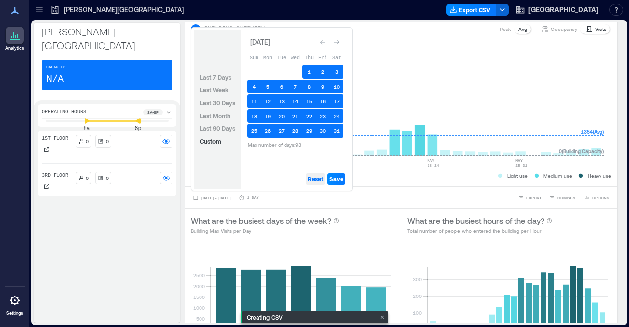
click at [313, 178] on span "Reset" at bounding box center [316, 179] width 16 height 8
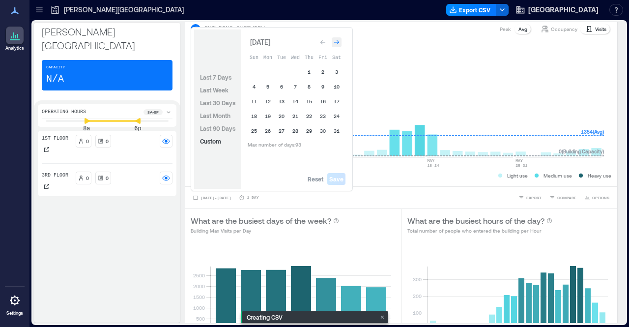
click at [336, 43] on icon "Go to next month" at bounding box center [337, 42] width 6 height 6
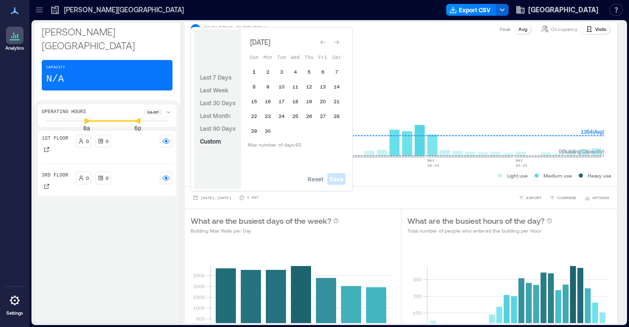
click at [255, 72] on button "1" at bounding box center [254, 72] width 14 height 14
click at [268, 128] on button "30" at bounding box center [268, 131] width 14 height 14
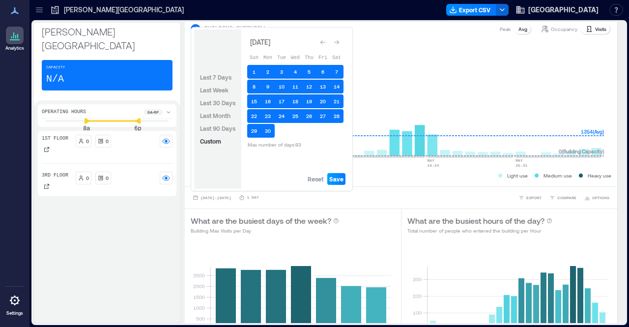
click at [332, 176] on span "Save" at bounding box center [336, 179] width 14 height 8
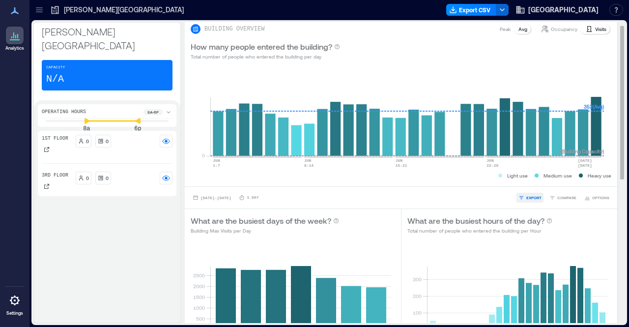
click at [526, 196] on span "EXPORT" at bounding box center [533, 198] width 15 height 6
click at [527, 177] on div "IMAGE CSV" at bounding box center [526, 178] width 25 height 22
click at [528, 183] on span "CSV" at bounding box center [530, 184] width 8 height 6
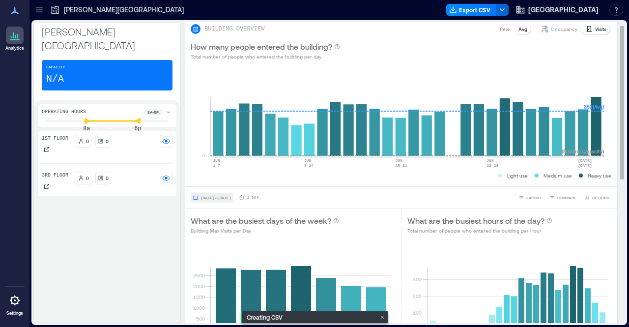
click at [231, 196] on span "[DATE] - [DATE]" at bounding box center [215, 198] width 30 height 4
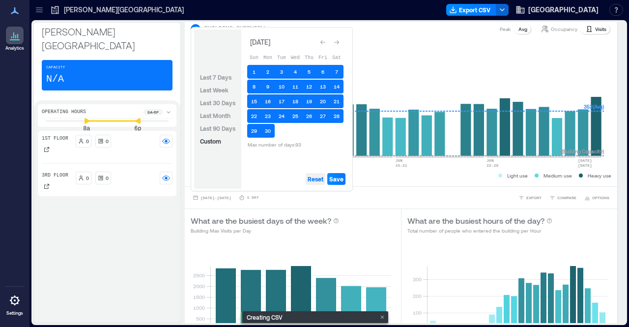
click at [313, 175] on span "Reset" at bounding box center [316, 179] width 16 height 8
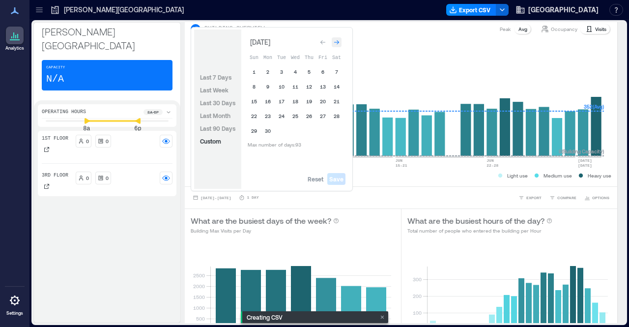
click at [337, 42] on icon "Go to next month" at bounding box center [337, 42] width 6 height 6
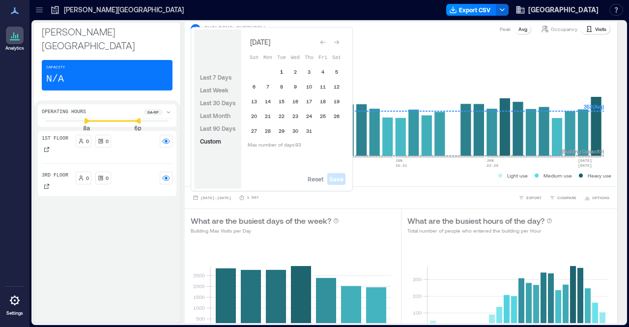
click at [283, 70] on button "1" at bounding box center [282, 72] width 14 height 14
click at [308, 136] on button "31" at bounding box center [309, 131] width 14 height 14
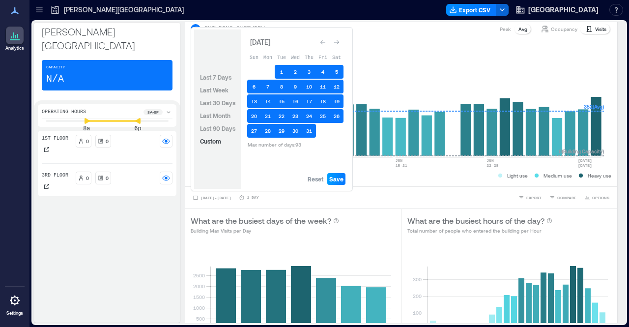
click at [337, 176] on span "Save" at bounding box center [336, 179] width 14 height 8
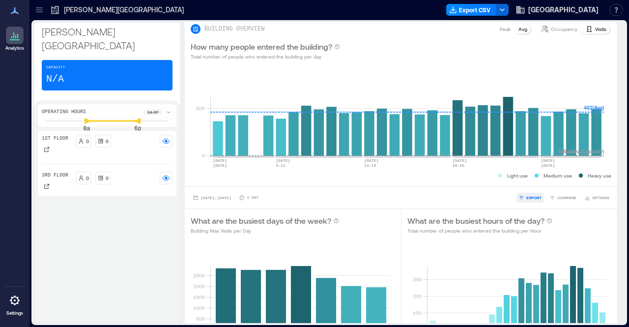
click at [530, 198] on span "EXPORT" at bounding box center [533, 198] width 15 height 6
click at [527, 183] on span "CSV" at bounding box center [530, 184] width 8 height 6
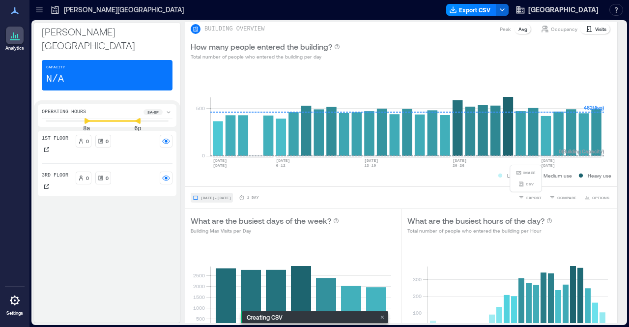
click at [230, 193] on button "[DATE] - [DATE]" at bounding box center [212, 198] width 42 height 10
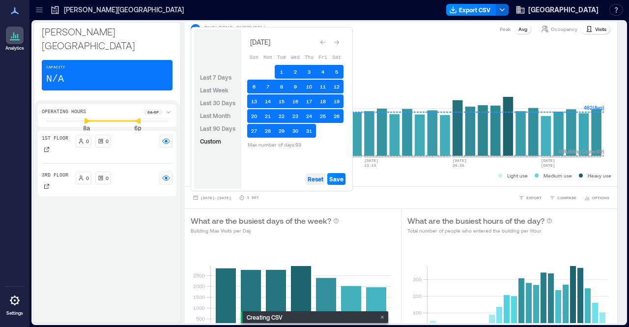
click at [314, 180] on span "Reset" at bounding box center [316, 179] width 16 height 8
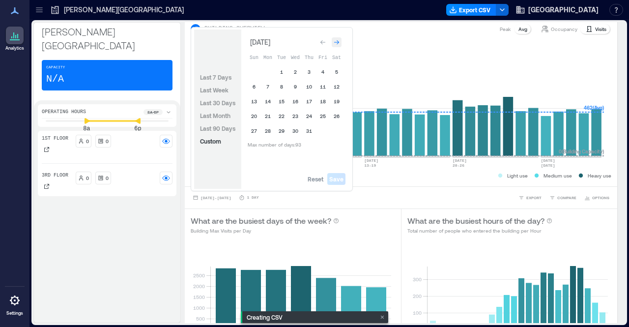
click at [338, 45] on icon "Go to next month" at bounding box center [337, 42] width 6 height 6
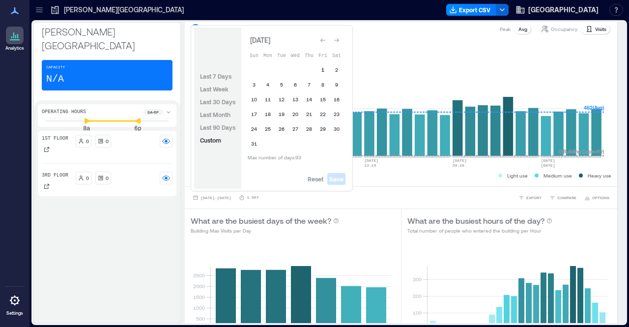
click at [320, 70] on button "1" at bounding box center [323, 70] width 14 height 14
click at [251, 144] on button "31" at bounding box center [254, 144] width 14 height 14
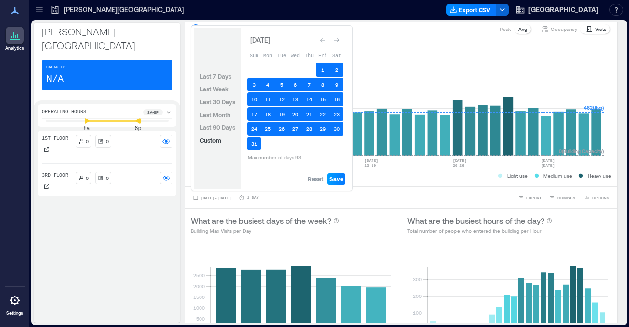
click at [340, 178] on span "Save" at bounding box center [336, 179] width 14 height 8
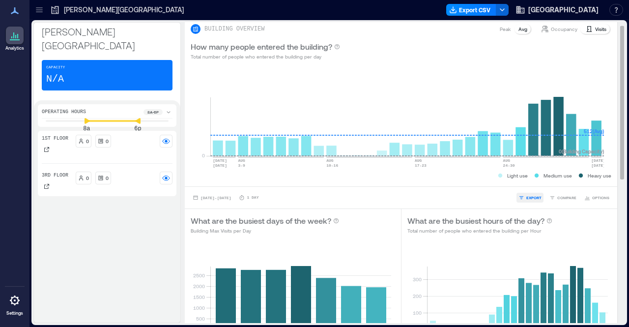
click at [526, 198] on span "EXPORT" at bounding box center [533, 198] width 15 height 6
click at [529, 182] on span "CSV" at bounding box center [530, 184] width 8 height 6
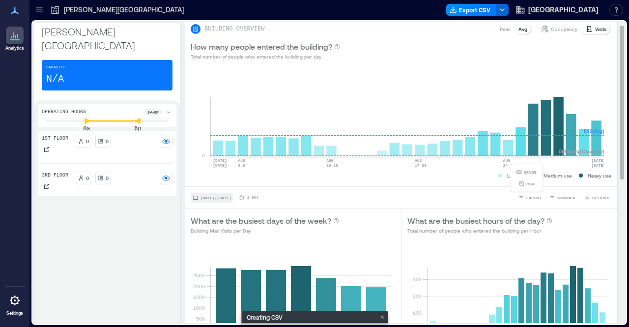
click at [231, 196] on span "[DATE] - [DATE]" at bounding box center [215, 198] width 30 height 4
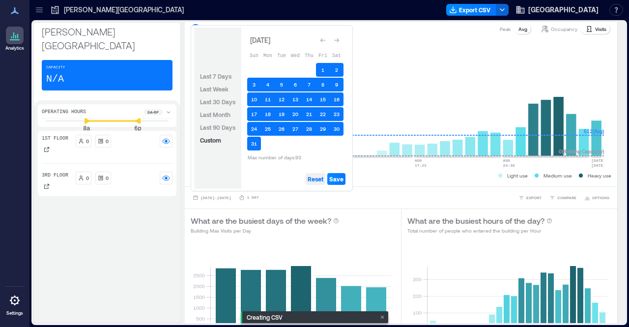
click at [314, 178] on span "Reset" at bounding box center [316, 179] width 16 height 8
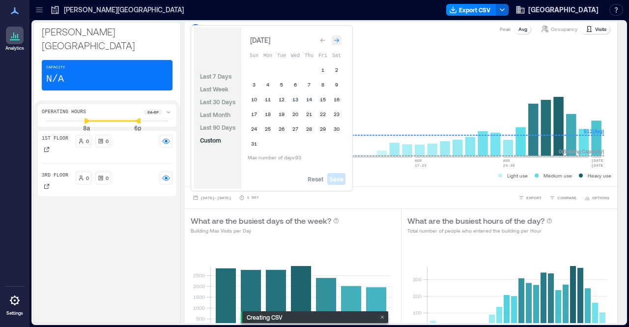
click at [336, 43] on icon "Go to next month" at bounding box center [337, 40] width 6 height 6
click at [271, 72] on button "1" at bounding box center [268, 72] width 14 height 14
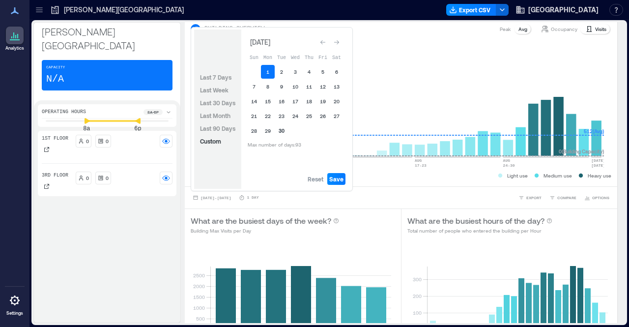
click at [284, 130] on button "30" at bounding box center [282, 131] width 14 height 14
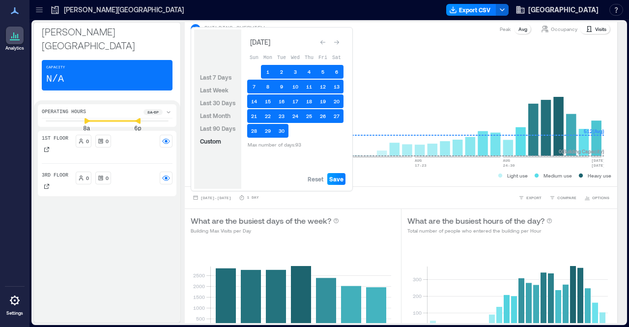
click at [336, 177] on span "Save" at bounding box center [336, 179] width 14 height 8
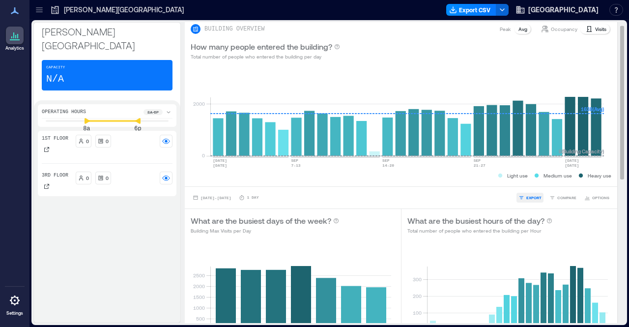
click at [526, 196] on span "EXPORT" at bounding box center [533, 198] width 15 height 6
click at [524, 181] on icon "button" at bounding box center [521, 184] width 6 height 6
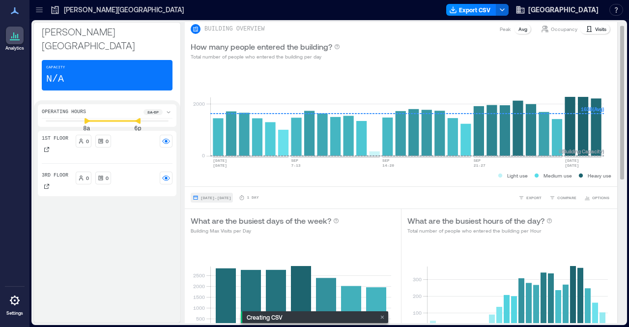
click at [227, 193] on button "[DATE] - [DATE]" at bounding box center [212, 198] width 42 height 10
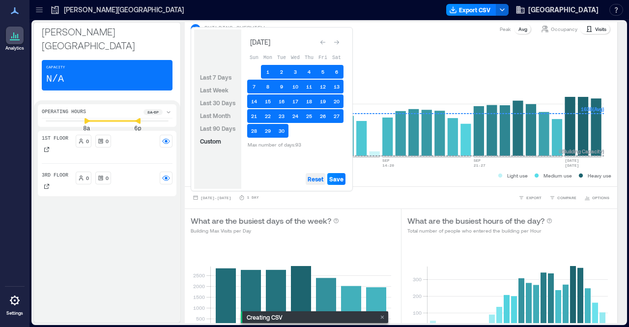
click at [315, 182] on span "Reset" at bounding box center [316, 179] width 16 height 8
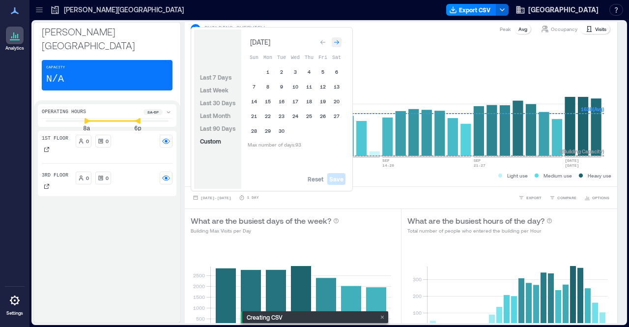
click at [338, 44] on icon "Go to next month" at bounding box center [337, 42] width 6 height 6
